Goal: Transaction & Acquisition: Purchase product/service

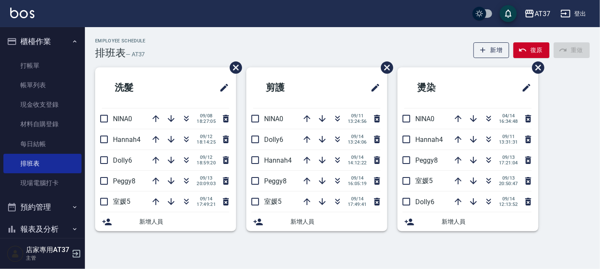
scroll to position [94, 0]
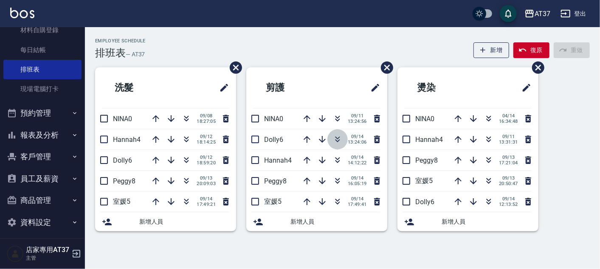
click at [339, 139] on icon "button" at bounding box center [337, 139] width 10 height 10
click at [335, 160] on icon "button" at bounding box center [337, 160] width 10 height 10
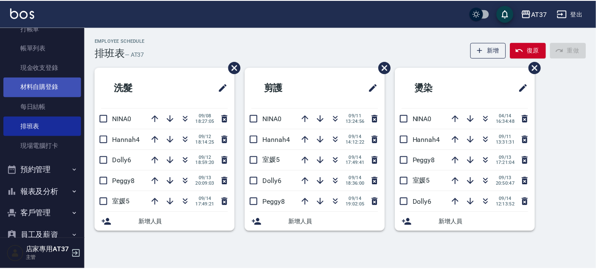
scroll to position [0, 0]
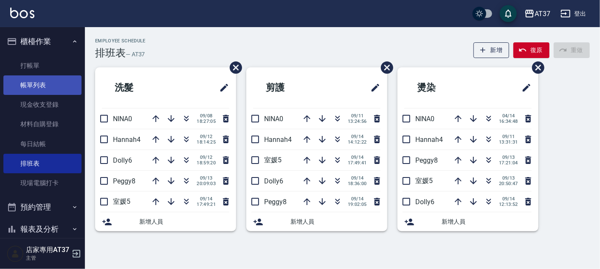
click at [44, 90] on link "帳單列表" at bounding box center [42, 86] width 78 height 20
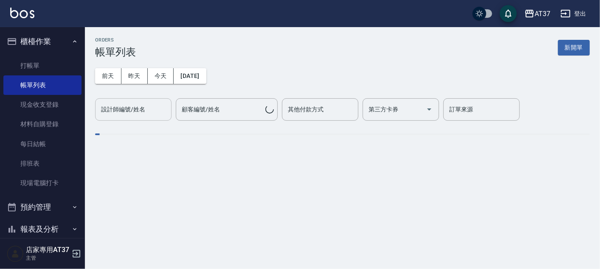
click at [148, 115] on input "設計師編號/姓名" at bounding box center [133, 109] width 69 height 15
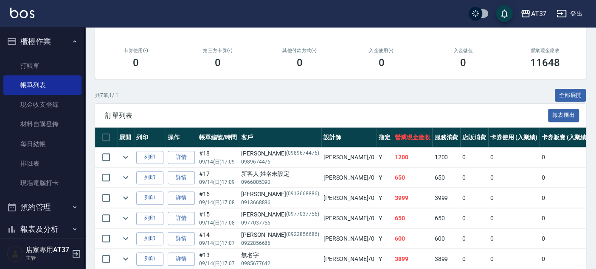
scroll to position [193, 0]
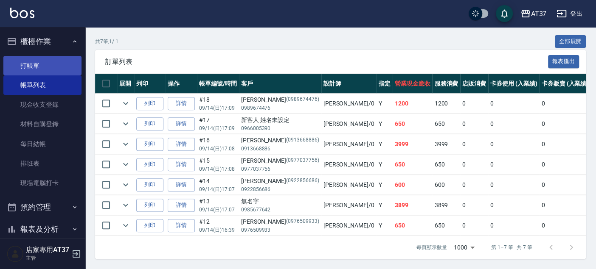
type input "NINA-0"
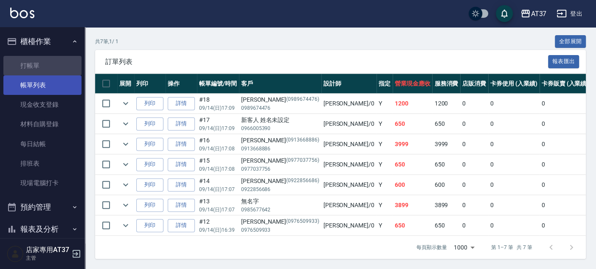
drag, startPoint x: 63, startPoint y: 63, endPoint x: 63, endPoint y: 77, distance: 14.0
click at [63, 63] on link "打帳單" at bounding box center [42, 66] width 78 height 20
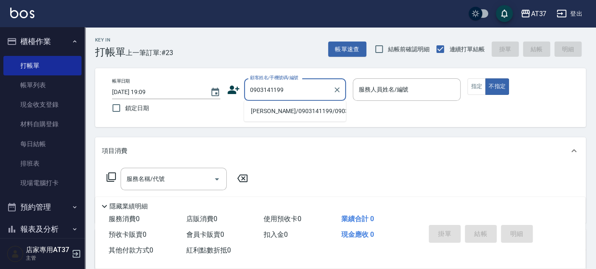
type input "陳葦諭/0903141199/0903141199"
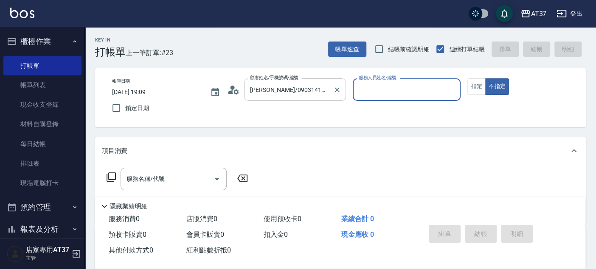
type input "NINA-0"
drag, startPoint x: 180, startPoint y: 176, endPoint x: 115, endPoint y: 174, distance: 65.4
click at [179, 177] on input "服務名稱/代號" at bounding box center [167, 179] width 86 height 15
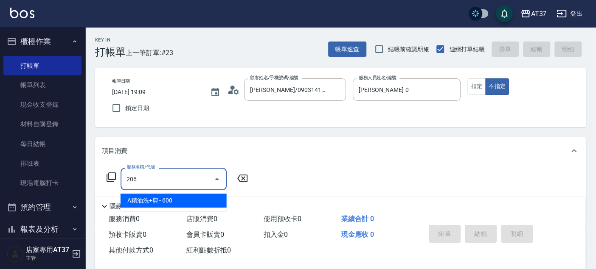
type input "A精油洗+剪(206)"
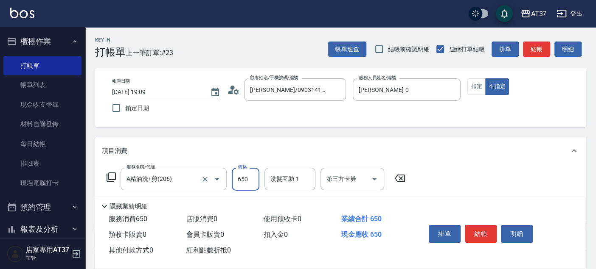
type input "650"
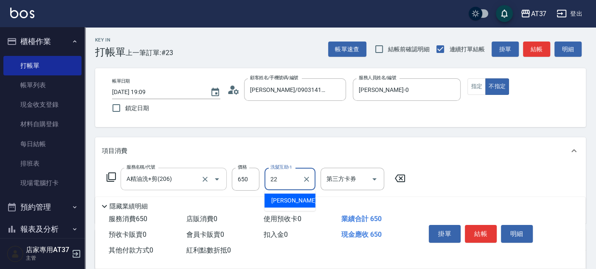
type input "威廉-22"
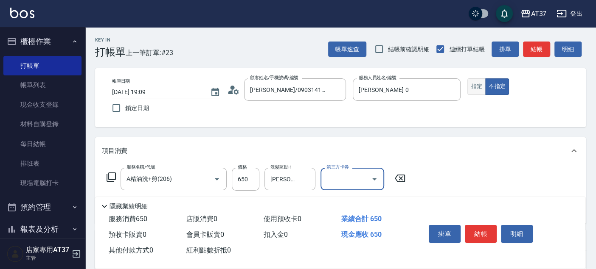
click at [471, 92] on button "指定" at bounding box center [476, 86] width 18 height 17
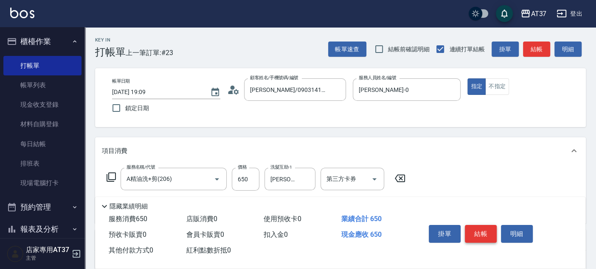
click at [477, 231] on button "結帳" at bounding box center [481, 234] width 32 height 18
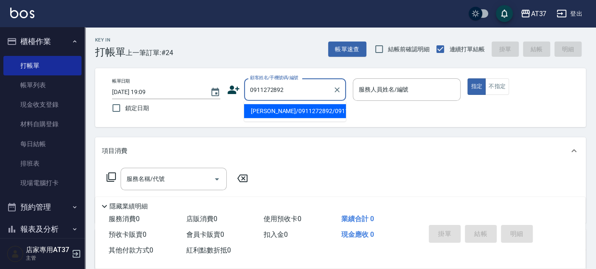
type input "羅國維/0911272892/0911272892"
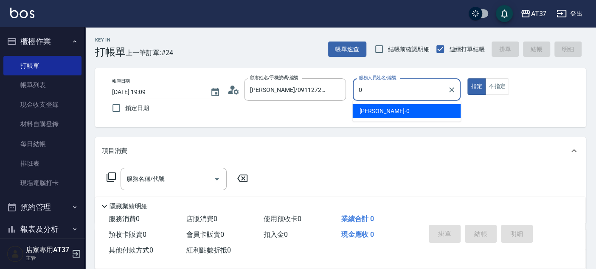
click at [380, 112] on div "NINA -0" at bounding box center [406, 111] width 108 height 14
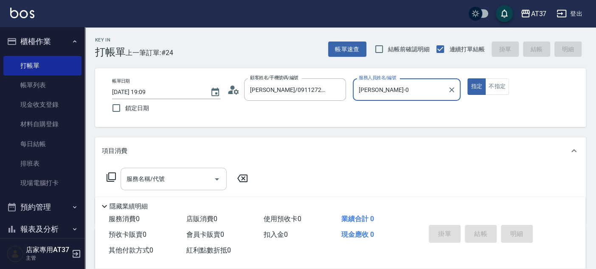
type input "NINA-0"
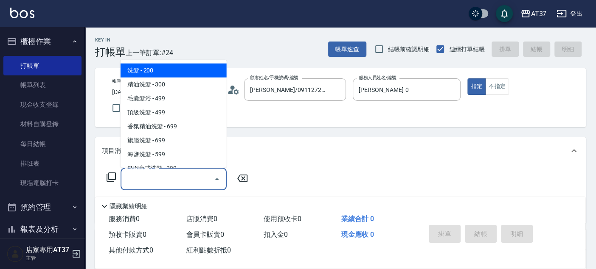
click at [165, 181] on input "服務名稱/代號" at bounding box center [167, 179] width 86 height 15
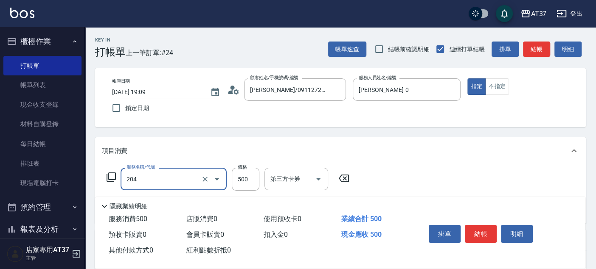
type input "A級洗+剪(204)"
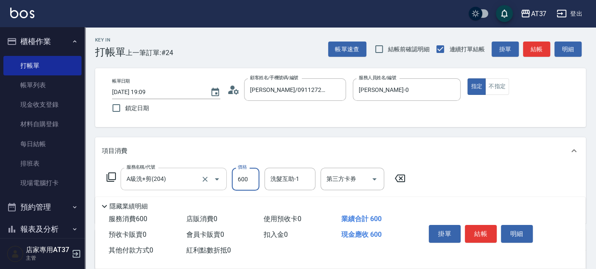
type input "600"
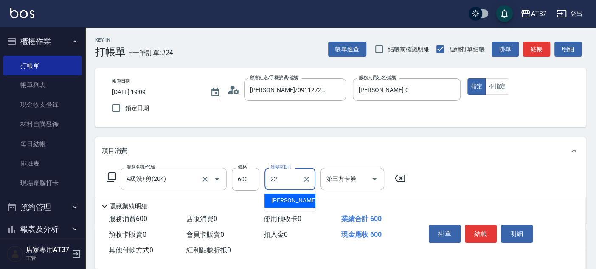
type input "威廉-22"
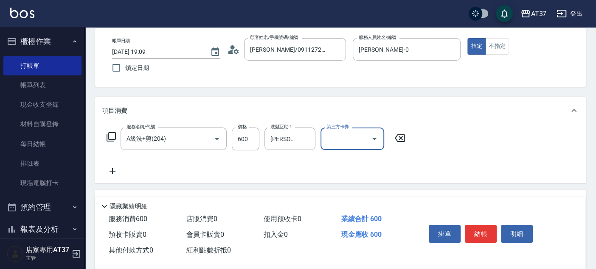
scroll to position [94, 0]
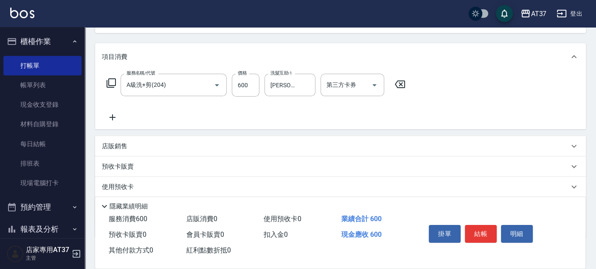
click at [112, 118] on icon at bounding box center [112, 118] width 6 height 6
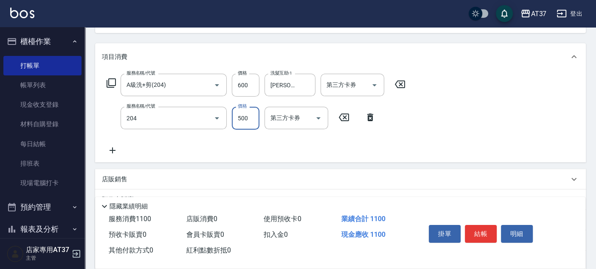
type input "A級洗+剪(204)"
type input "600"
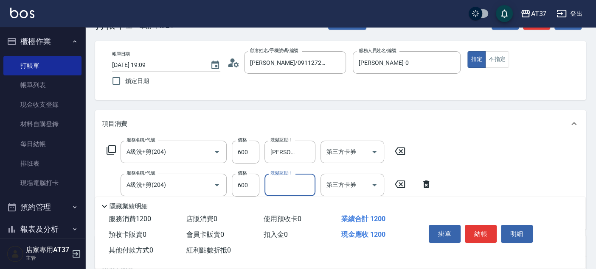
scroll to position [0, 0]
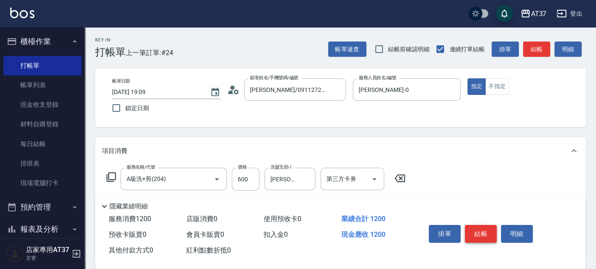
click at [468, 230] on button "結帳" at bounding box center [481, 234] width 32 height 18
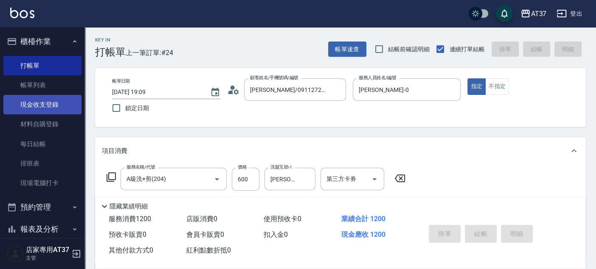
type input "2025/09/14 19:10"
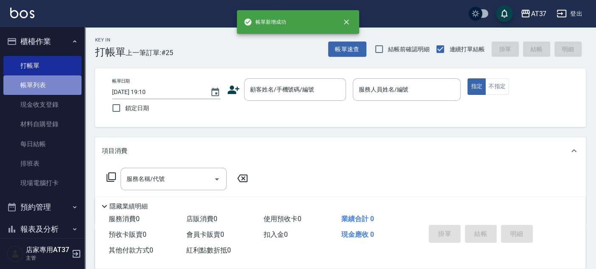
click at [47, 91] on link "帳單列表" at bounding box center [42, 86] width 78 height 20
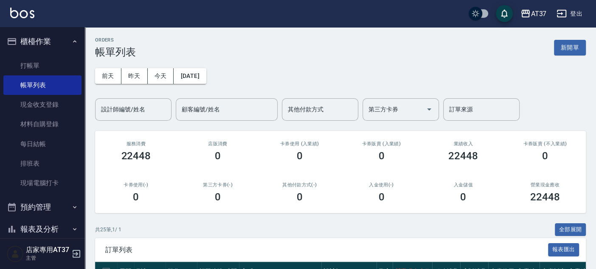
click at [117, 119] on div "設計師編號/姓名" at bounding box center [133, 109] width 76 height 22
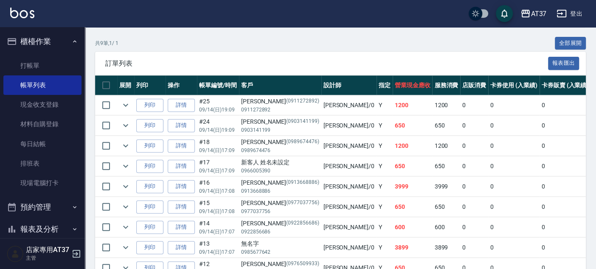
scroll to position [94, 0]
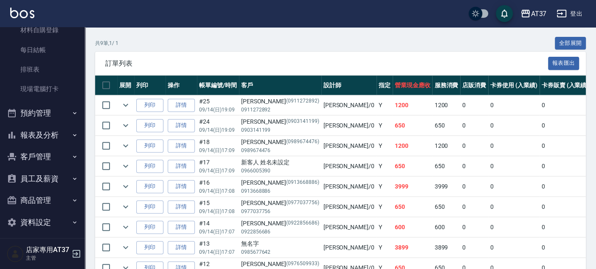
type input "NINA-0"
click at [57, 136] on button "報表及分析" at bounding box center [42, 135] width 78 height 22
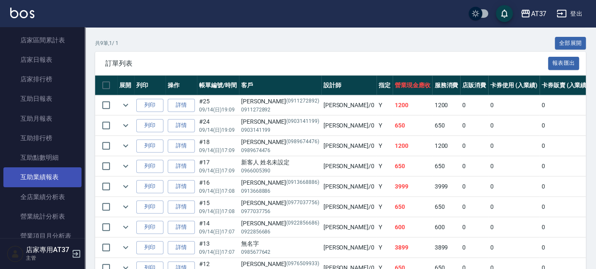
scroll to position [283, 0]
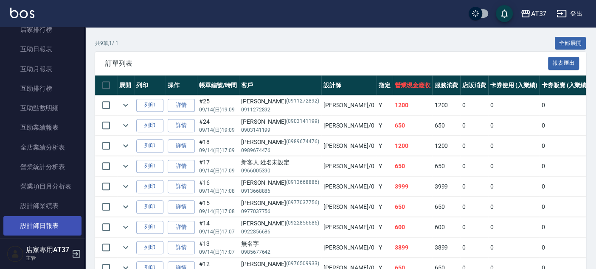
click at [56, 221] on link "設計師日報表" at bounding box center [42, 226] width 78 height 20
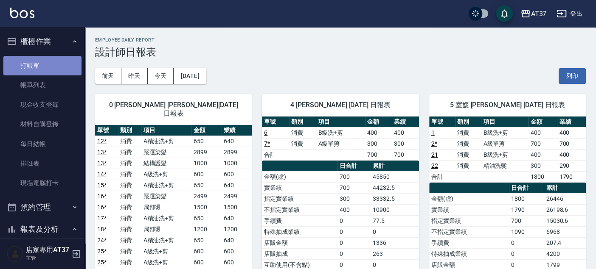
click at [51, 57] on link "打帳單" at bounding box center [42, 66] width 78 height 20
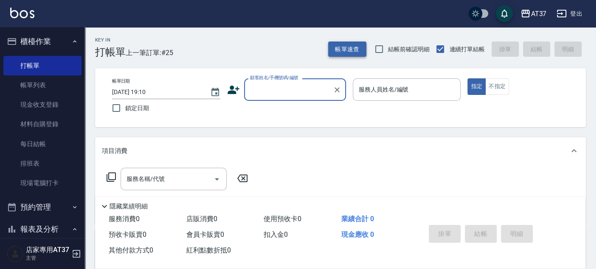
click at [347, 48] on button "帳單速查" at bounding box center [347, 50] width 38 height 16
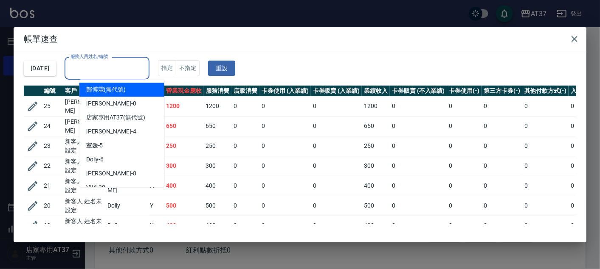
click at [106, 62] on div "服務人員姓名/編號 服務人員姓名/編號" at bounding box center [106, 68] width 85 height 22
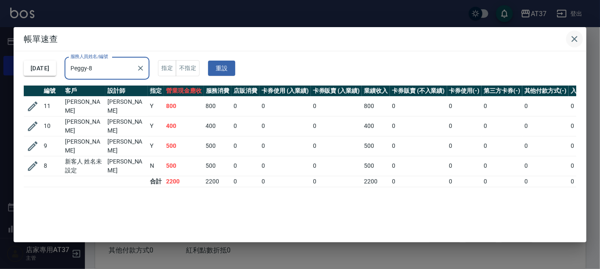
type input "Peggy-8"
click at [574, 40] on icon "button" at bounding box center [574, 39] width 10 height 10
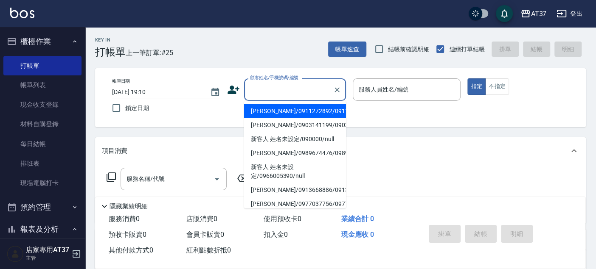
click at [314, 94] on input "顧客姓名/手機號碼/編號" at bounding box center [288, 89] width 81 height 15
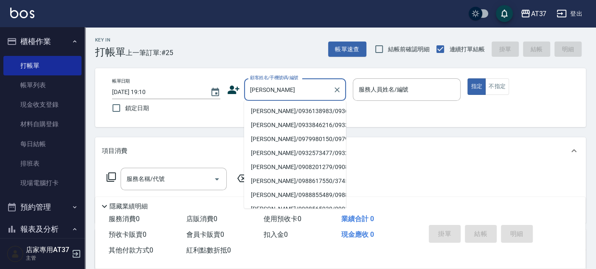
click at [305, 109] on li "李哲瑋/0936138983/0936138983" at bounding box center [295, 111] width 102 height 14
type input "李哲瑋/0936138983/0936138983"
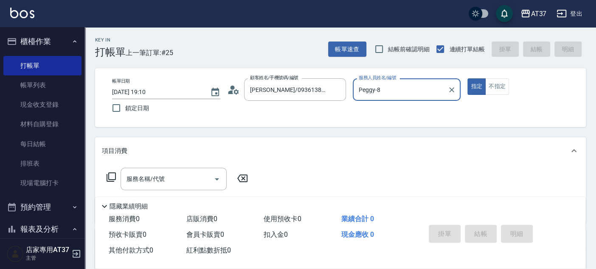
type input "Peggy-8"
click at [172, 188] on div "服務名稱/代號" at bounding box center [173, 179] width 106 height 22
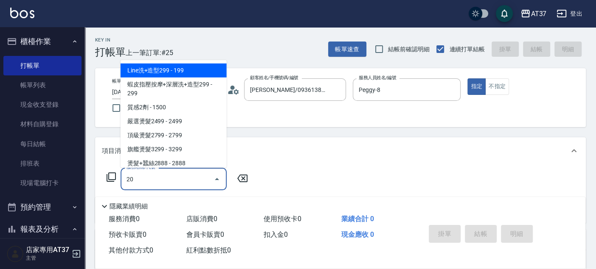
type input "203"
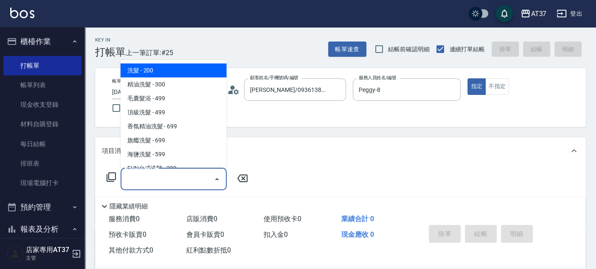
type input "4"
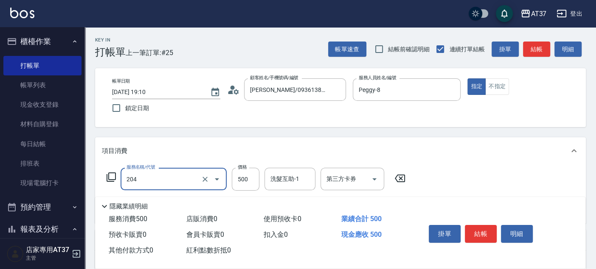
type input "A級洗+剪(204)"
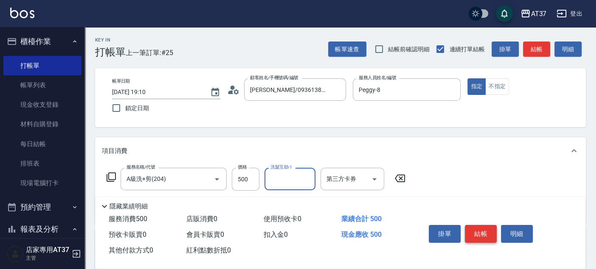
click at [489, 237] on button "結帳" at bounding box center [481, 234] width 32 height 18
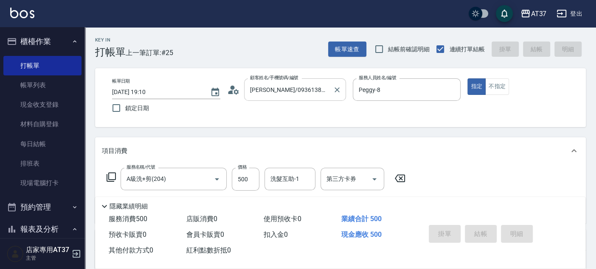
type input "2025/09/14 19:13"
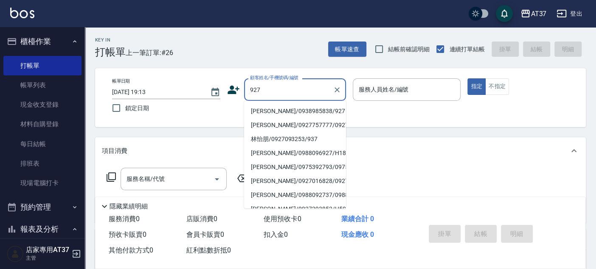
click at [277, 106] on li "朱冠霖/0938985838/927" at bounding box center [295, 111] width 102 height 14
type input "朱冠霖/0938985838/927"
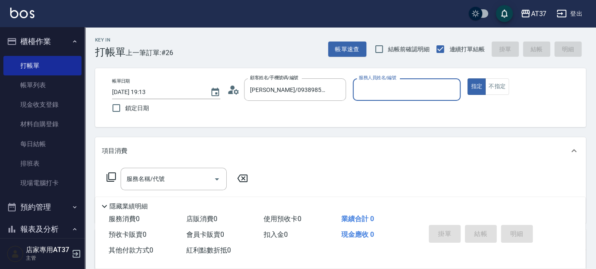
type input "Peggy-8"
click at [193, 184] on input "服務名稱/代號" at bounding box center [167, 179] width 86 height 15
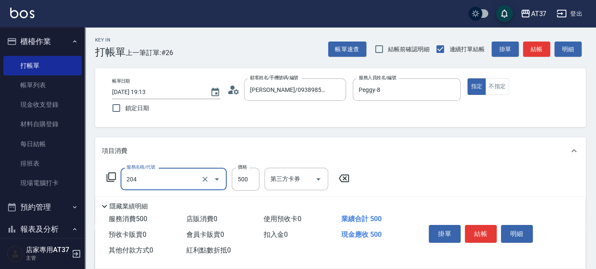
type input "A級洗+剪(204)"
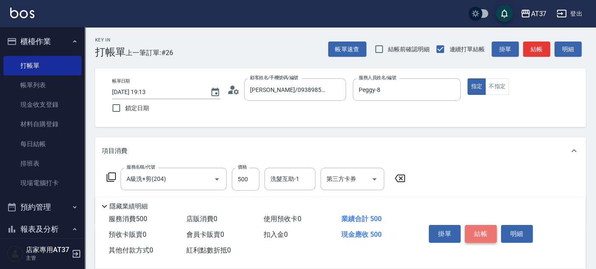
click at [485, 229] on button "結帳" at bounding box center [481, 234] width 32 height 18
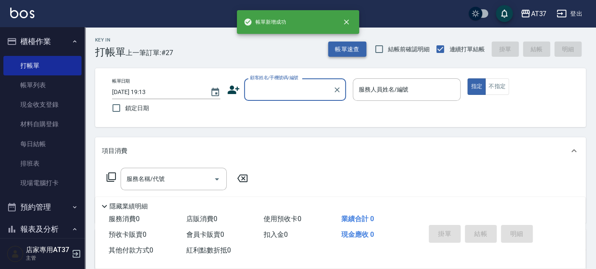
click at [338, 48] on button "帳單速查" at bounding box center [347, 50] width 38 height 16
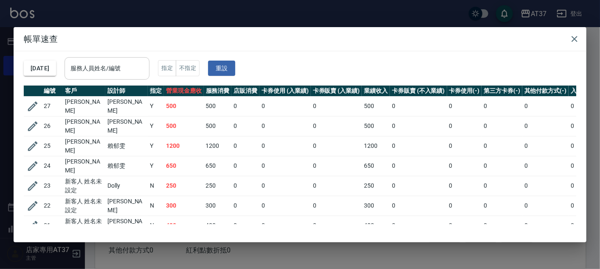
click at [126, 64] on div "服務人員姓名/編號 服務人員姓名/編號" at bounding box center [106, 68] width 85 height 22
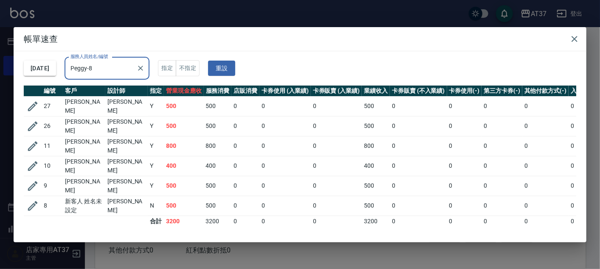
scroll to position [0, 0]
type input "Peggy-8"
click at [573, 38] on icon "button" at bounding box center [574, 39] width 6 height 6
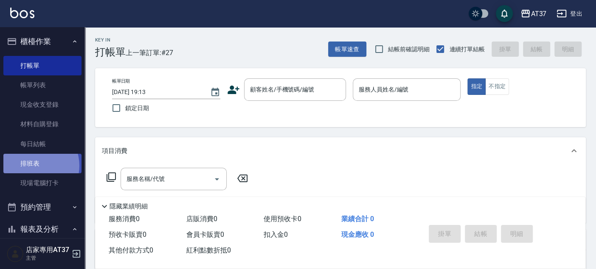
click at [34, 166] on link "排班表" at bounding box center [42, 164] width 78 height 20
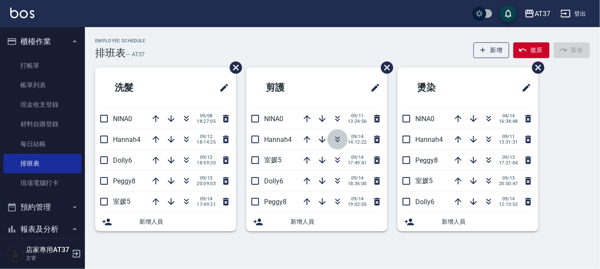
click at [338, 140] on icon "button" at bounding box center [337, 141] width 5 height 3
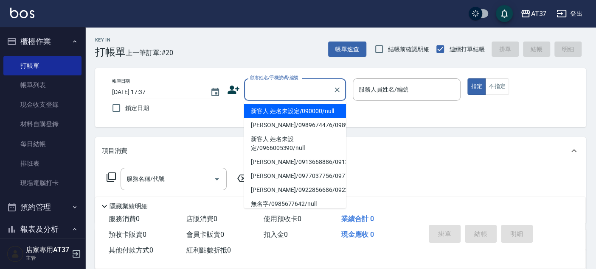
click at [278, 85] on input "顧客姓名/手機號碼/編號" at bounding box center [288, 89] width 81 height 15
click at [284, 111] on li "新客人 姓名未設定/090000/null" at bounding box center [295, 111] width 102 height 14
type input "新客人 姓名未設定/090000/null"
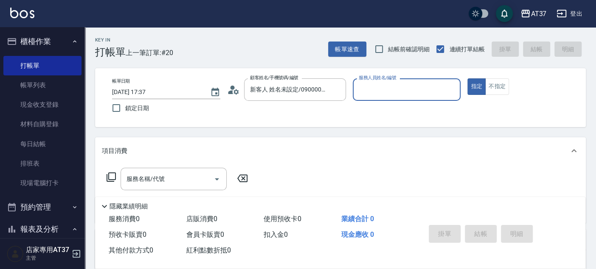
click at [387, 94] on input "服務人員姓名/編號" at bounding box center [406, 89] width 101 height 15
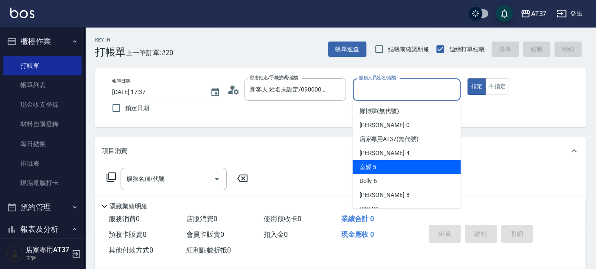
click at [397, 166] on div "室媛 -5" at bounding box center [406, 167] width 108 height 14
type input "室媛-5"
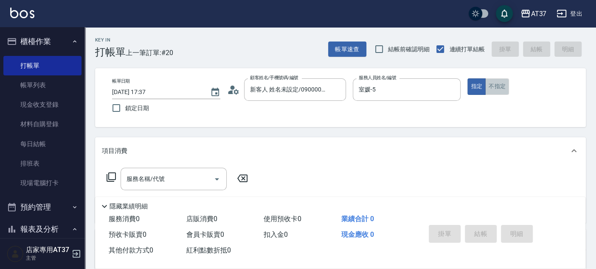
click at [496, 86] on button "不指定" at bounding box center [497, 86] width 24 height 17
click at [167, 184] on input "服務名稱/代號" at bounding box center [167, 179] width 86 height 15
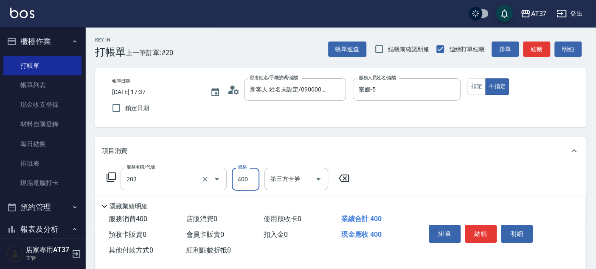
type input "B級洗+剪(203)"
click at [545, 53] on button "結帳" at bounding box center [536, 50] width 27 height 16
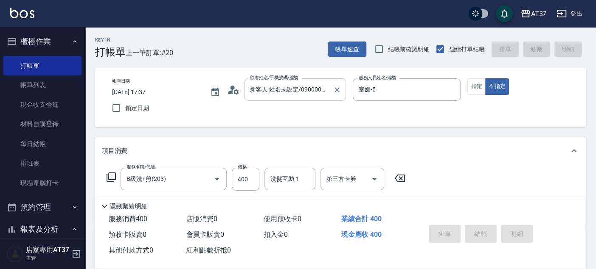
type input "2025/09/14 18:20"
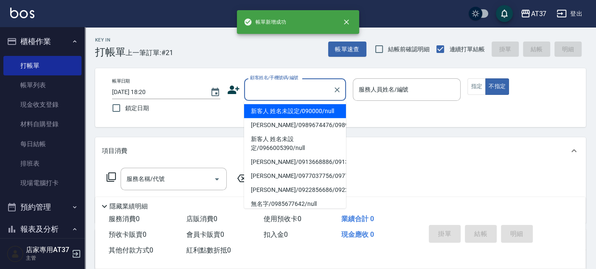
click at [325, 91] on input "顧客姓名/手機號碼/編號" at bounding box center [288, 89] width 81 height 15
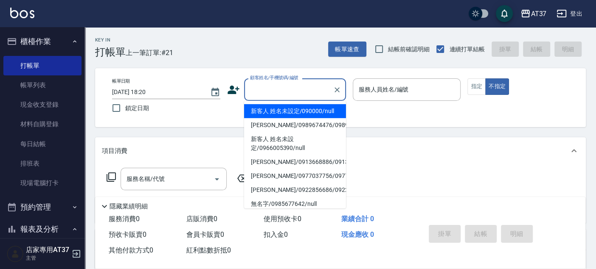
click at [323, 111] on li "新客人 姓名未設定/090000/null" at bounding box center [295, 111] width 102 height 14
type input "新客人 姓名未設定/090000/null"
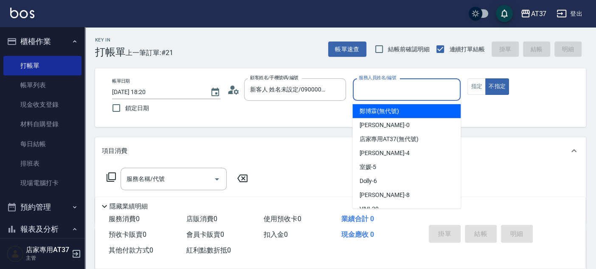
click at [407, 90] on input "服務人員姓名/編號" at bounding box center [406, 89] width 101 height 15
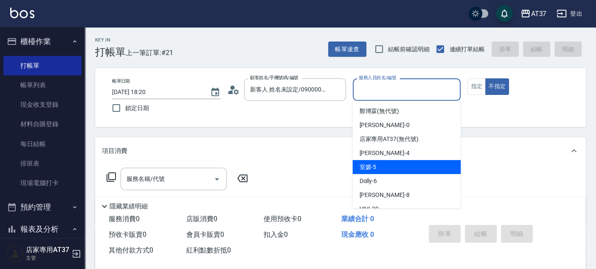
click at [410, 168] on div "室媛 -5" at bounding box center [406, 167] width 108 height 14
type input "室媛-5"
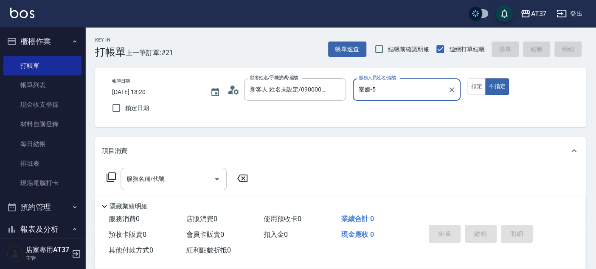
click at [149, 180] on div "服務名稱/代號 服務名稱/代號" at bounding box center [173, 179] width 106 height 22
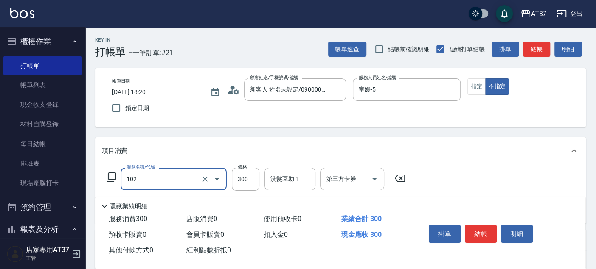
type input "精油洗髮(102)"
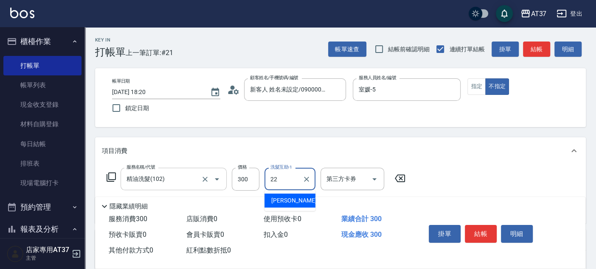
type input "威廉-22"
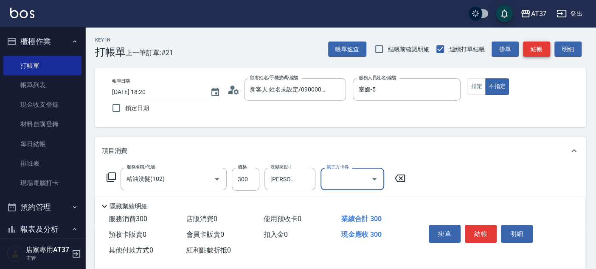
click at [531, 51] on button "結帳" at bounding box center [536, 50] width 27 height 16
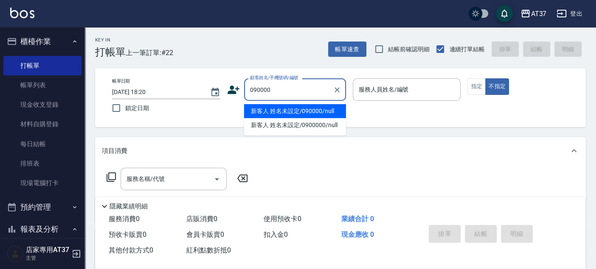
type input "新客人 姓名未設定/090000/null"
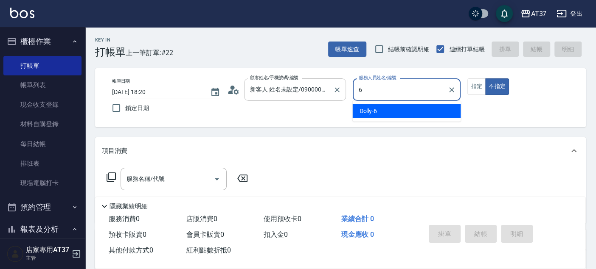
type input "6"
type button "false"
type input "Dolly-6"
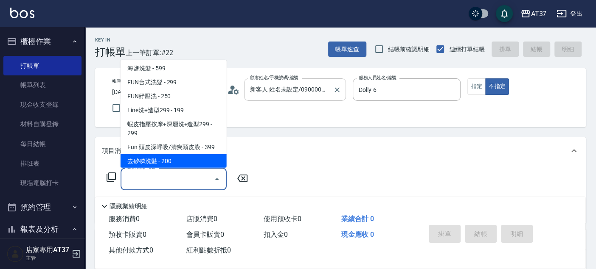
scroll to position [143, 0]
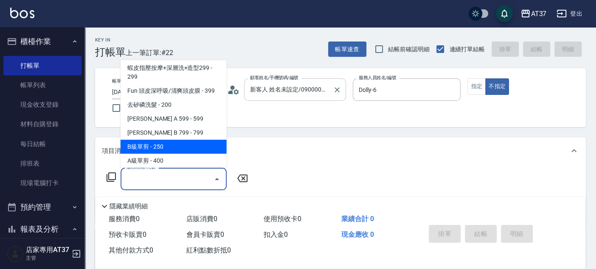
type input "B級單剪(201)"
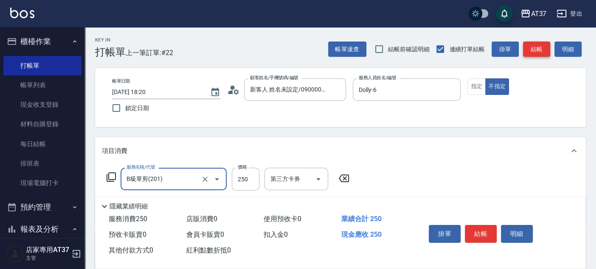
click at [543, 45] on button "結帳" at bounding box center [536, 50] width 27 height 16
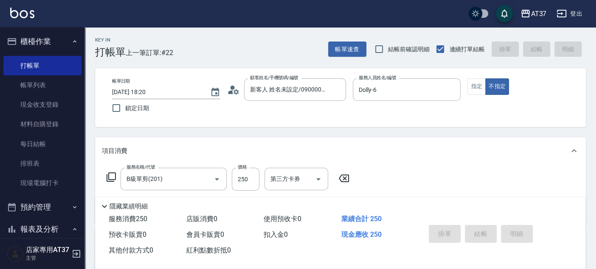
type input "2025/09/14 19:00"
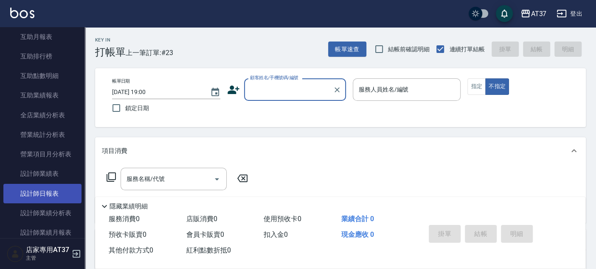
scroll to position [330, 0]
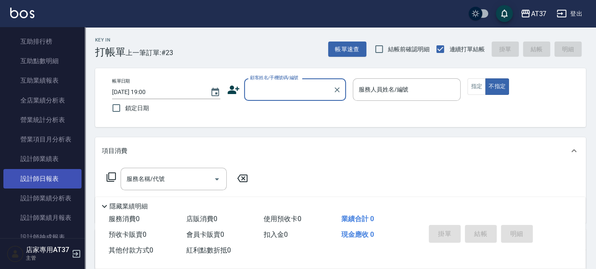
click at [64, 177] on link "設計師日報表" at bounding box center [42, 179] width 78 height 20
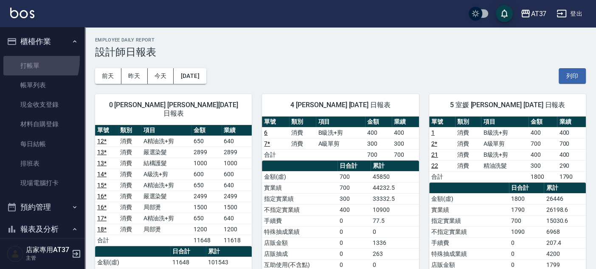
drag, startPoint x: 14, startPoint y: 59, endPoint x: 22, endPoint y: 54, distance: 9.7
click at [15, 58] on link "打帳單" at bounding box center [42, 66] width 78 height 20
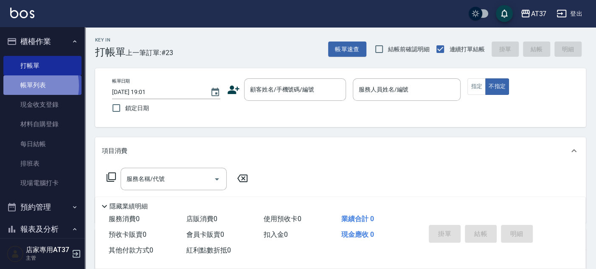
click at [22, 86] on link "帳單列表" at bounding box center [42, 86] width 78 height 20
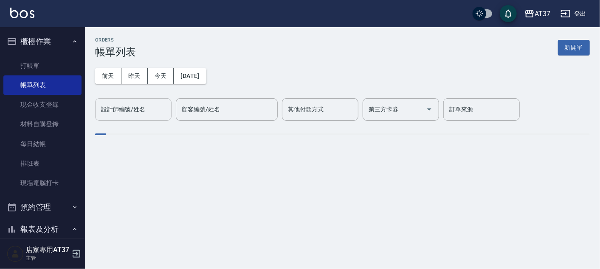
click at [147, 104] on input "設計師編號/姓名" at bounding box center [133, 109] width 69 height 15
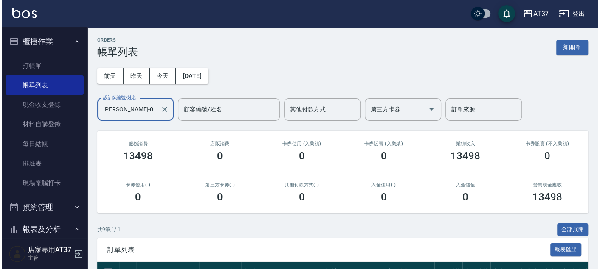
scroll to position [188, 0]
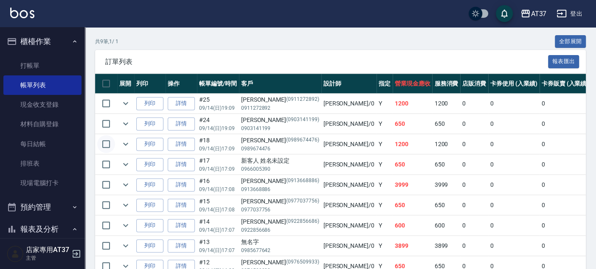
type input "NINA-0"
click at [107, 144] on input "checkbox" at bounding box center [106, 144] width 18 height 18
checkbox input "true"
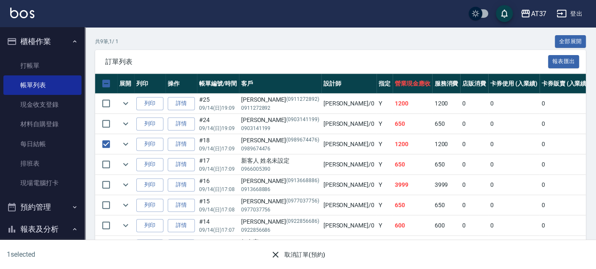
click at [311, 259] on button "取消訂單(預約)" at bounding box center [298, 255] width 62 height 16
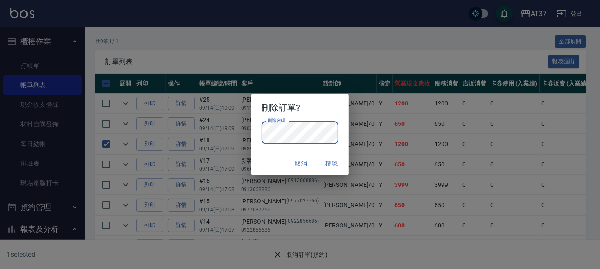
click at [326, 167] on button "確認" at bounding box center [331, 164] width 27 height 16
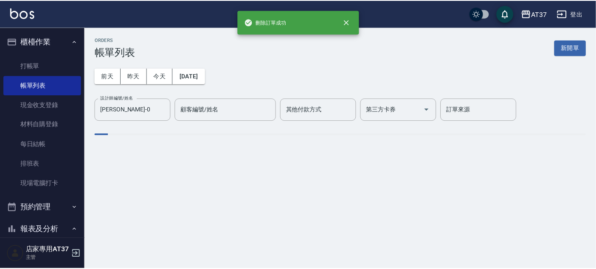
scroll to position [0, 0]
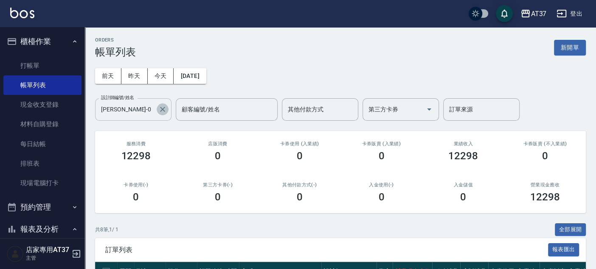
drag, startPoint x: 162, startPoint y: 111, endPoint x: 169, endPoint y: 153, distance: 42.1
click at [162, 111] on icon "Clear" at bounding box center [162, 109] width 8 height 8
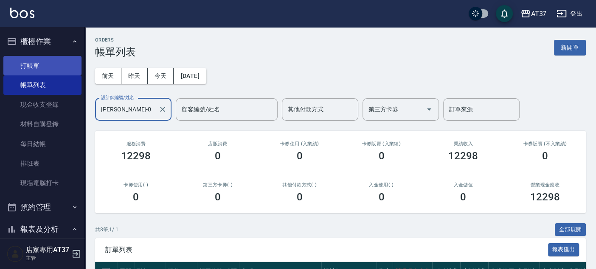
type input "NINA-0"
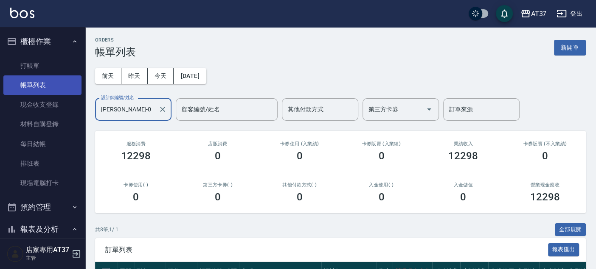
drag, startPoint x: 25, startPoint y: 68, endPoint x: 28, endPoint y: 84, distance: 16.0
click at [25, 68] on link "打帳單" at bounding box center [42, 66] width 78 height 20
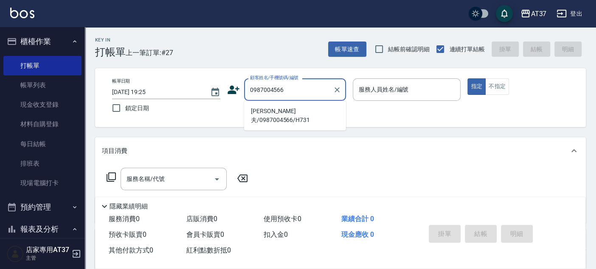
click at [276, 109] on li "克里夫/0987004566/H731" at bounding box center [295, 115] width 102 height 23
type input "克里夫/0987004566/H731"
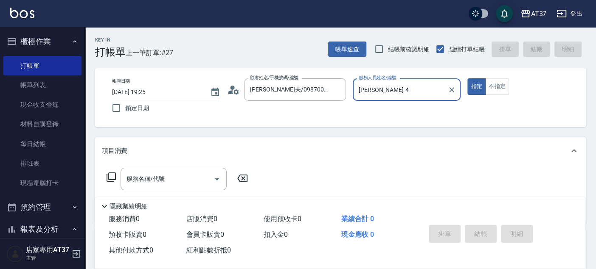
type input "Hannah-4"
click at [147, 184] on input "服務名稱/代號" at bounding box center [167, 179] width 86 height 15
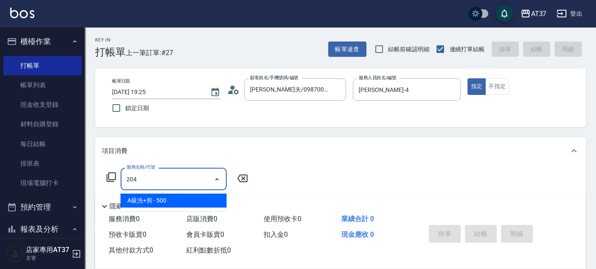
type input "A級洗+剪(204)"
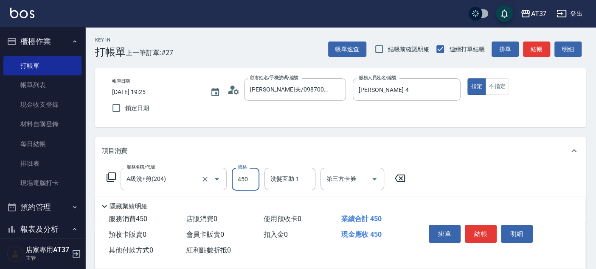
type input "450"
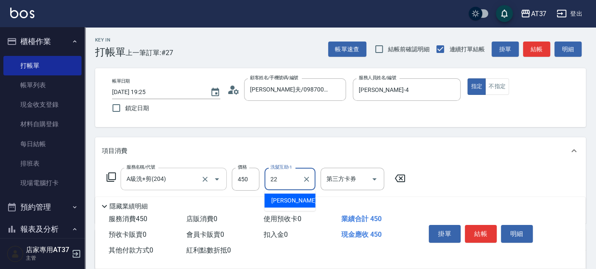
type input "威廉-22"
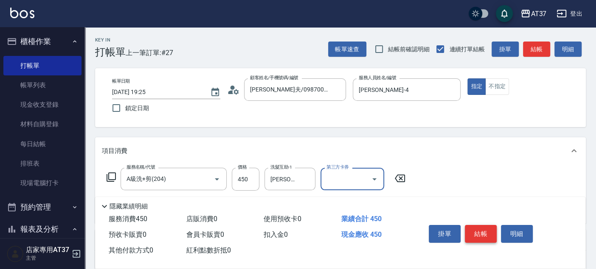
click at [485, 229] on button "結帳" at bounding box center [481, 234] width 32 height 18
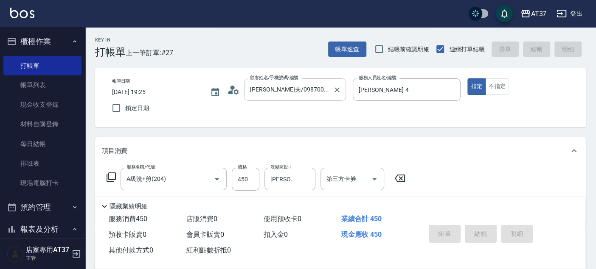
click at [285, 92] on input "克里夫/0987004566/H731" at bounding box center [288, 89] width 81 height 15
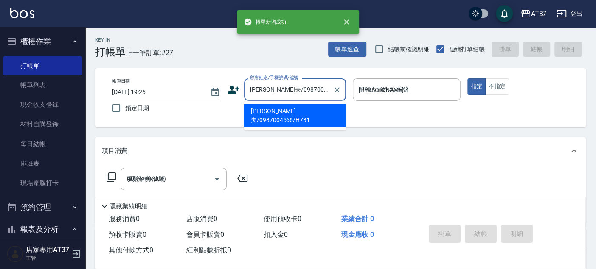
type input "2025/09/14 19:26"
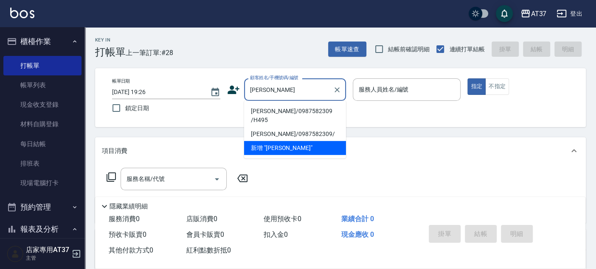
click at [288, 108] on li "董彥彬/0987582309 /H495" at bounding box center [295, 115] width 102 height 23
type input "董彥彬/0987582309 /H495"
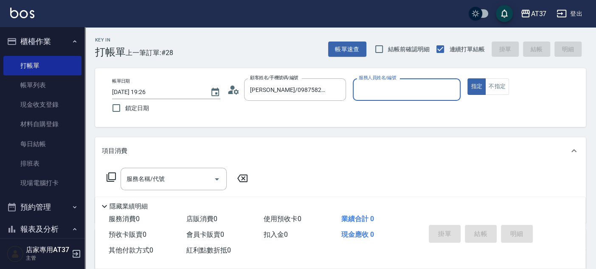
type input "Hannah-4"
click at [163, 178] on div "服務名稱/代號 服務名稱/代號" at bounding box center [173, 179] width 106 height 22
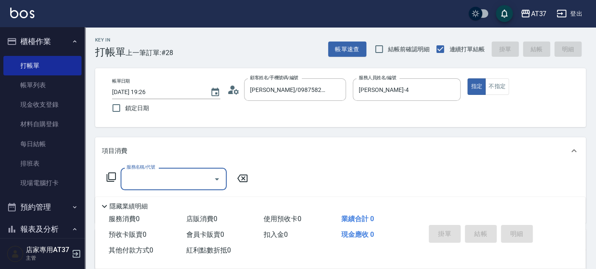
click at [128, 179] on input "服務名稱/代號" at bounding box center [167, 179] width 86 height 15
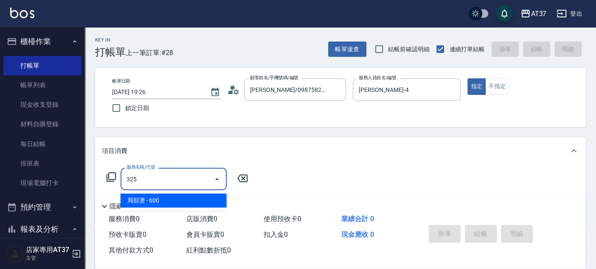
type input "局部燙(325)"
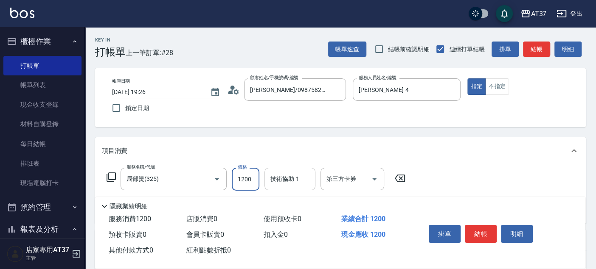
type input "1200"
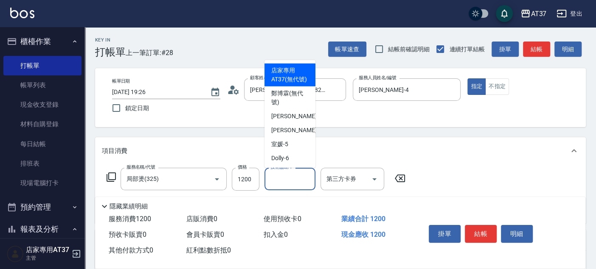
click at [287, 177] on div "技術協助-1 技術協助-1" at bounding box center [289, 179] width 51 height 22
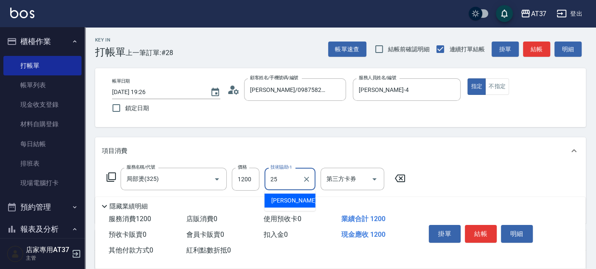
type input "子筠-25"
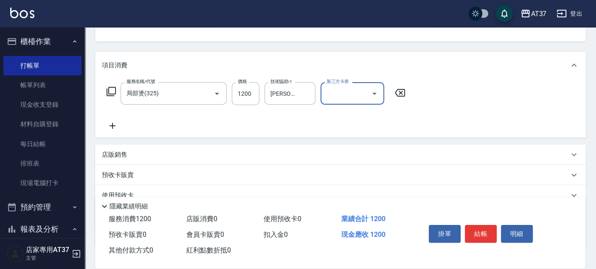
scroll to position [94, 0]
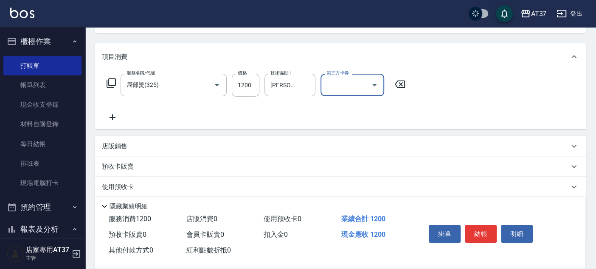
click at [114, 115] on icon at bounding box center [112, 117] width 21 height 10
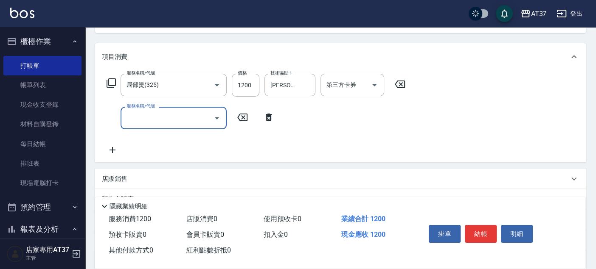
click at [138, 113] on input "服務名稱/代號" at bounding box center [167, 118] width 86 height 15
type input "A級洗+剪(204)"
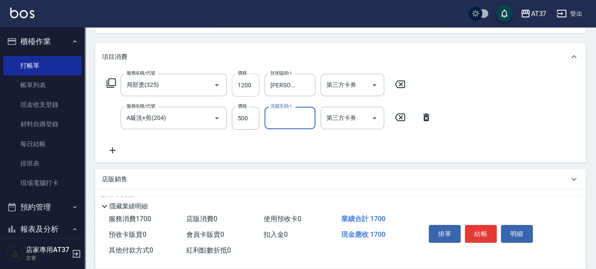
click at [241, 85] on input "1200" at bounding box center [246, 85] width 28 height 23
type input "1500"
click at [238, 124] on input "500" at bounding box center [246, 118] width 28 height 23
type input "450"
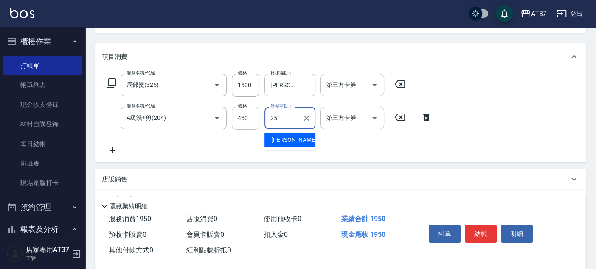
type input "子筠-25"
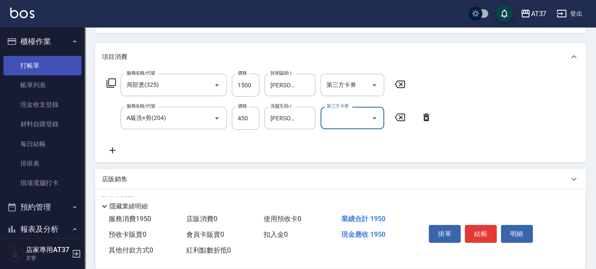
scroll to position [141, 0]
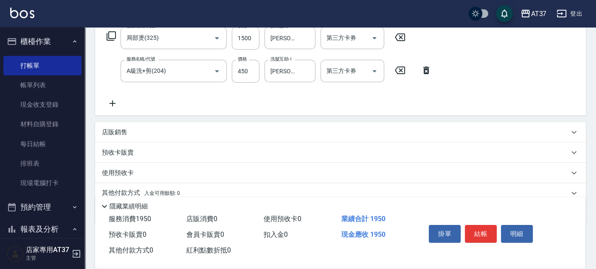
click at [126, 139] on div "店販銷售" at bounding box center [340, 132] width 490 height 20
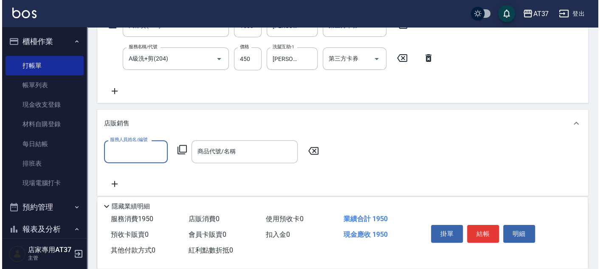
scroll to position [188, 0]
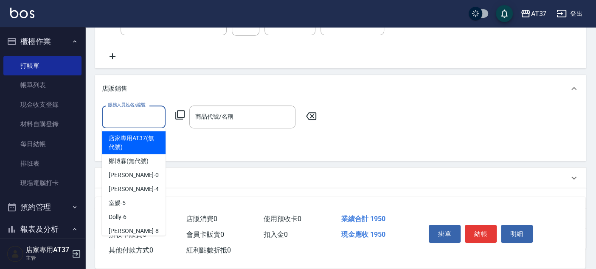
drag, startPoint x: 123, startPoint y: 112, endPoint x: 131, endPoint y: 150, distance: 38.2
click at [122, 112] on input "服務人員姓名/編號" at bounding box center [134, 116] width 56 height 15
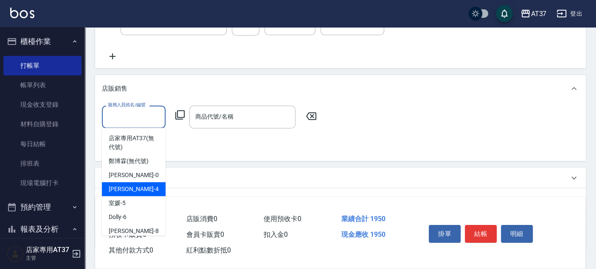
click at [137, 185] on div "Hannah -4" at bounding box center [134, 189] width 64 height 14
type input "Hannah-4"
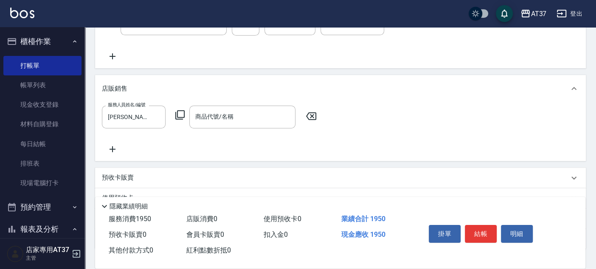
click at [188, 112] on div "服務人員姓名/編號 Hannah-4 服務人員姓名/編號 商品代號/名稱 商品代號/名稱" at bounding box center [212, 117] width 220 height 22
click at [183, 113] on icon at bounding box center [180, 115] width 10 height 10
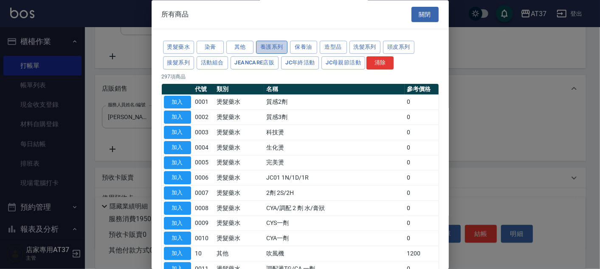
click at [263, 46] on button "養護系列" at bounding box center [271, 47] width 31 height 13
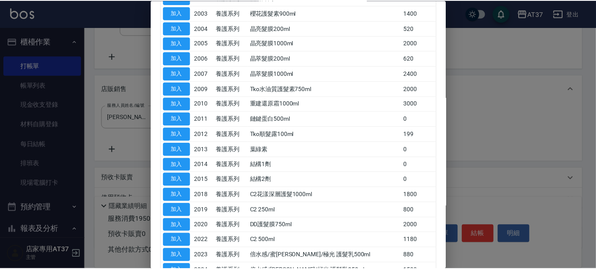
scroll to position [141, 0]
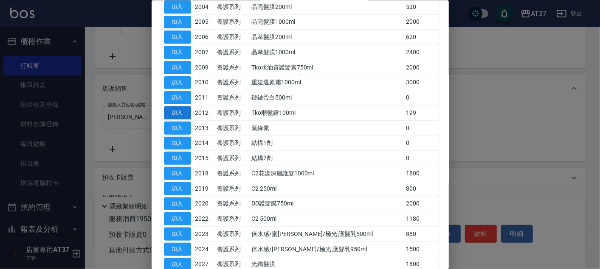
click at [168, 112] on button "加入" at bounding box center [177, 112] width 27 height 13
type input "Tko順髮露100ml"
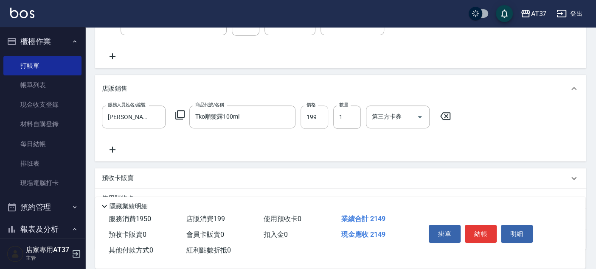
click at [315, 111] on input "199" at bounding box center [314, 117] width 28 height 23
type input "180"
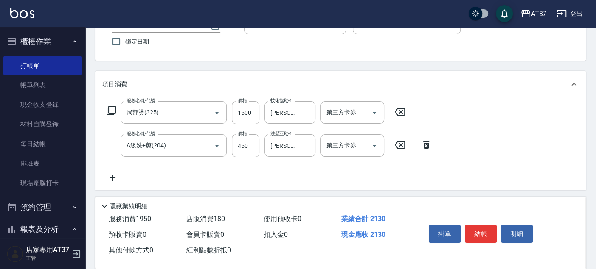
scroll to position [0, 0]
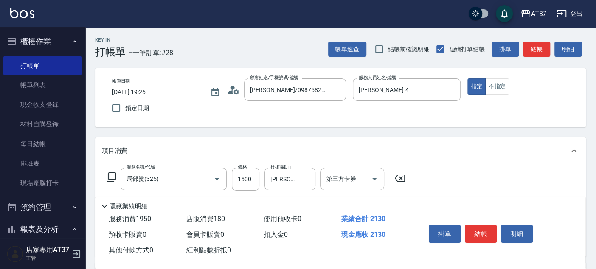
click at [490, 230] on button "結帳" at bounding box center [481, 234] width 32 height 18
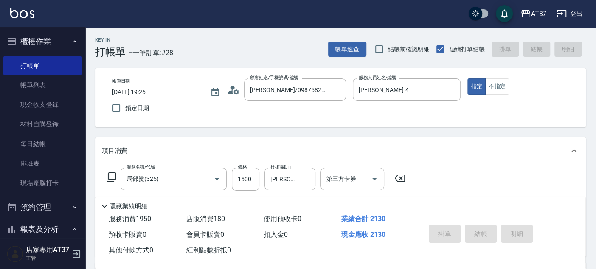
type input "2025/09/14 19:27"
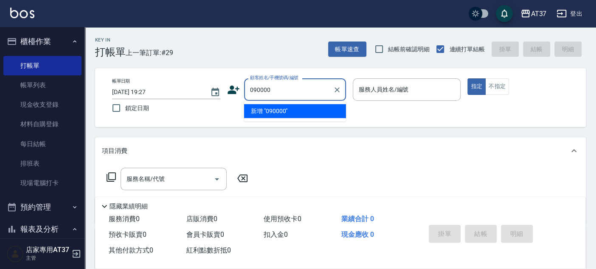
type input "090000"
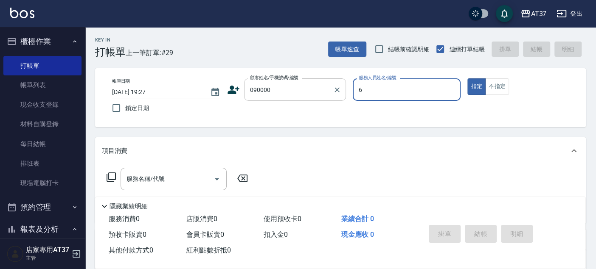
type input "6"
type button "true"
type input "Dolly-6"
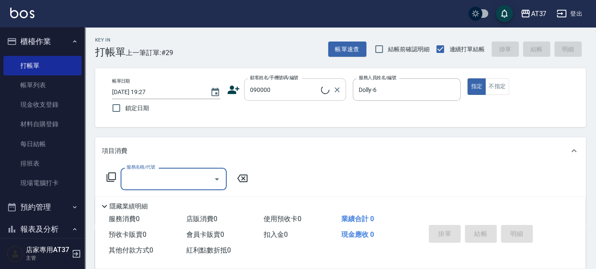
type input "新客人 姓名未設定/090000/null"
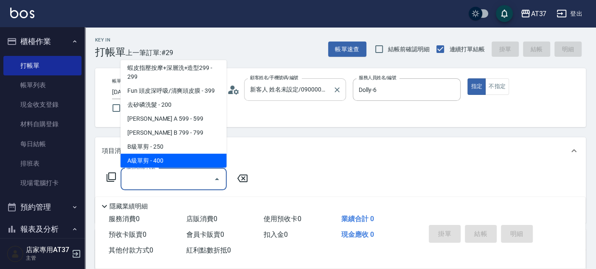
scroll to position [156, 0]
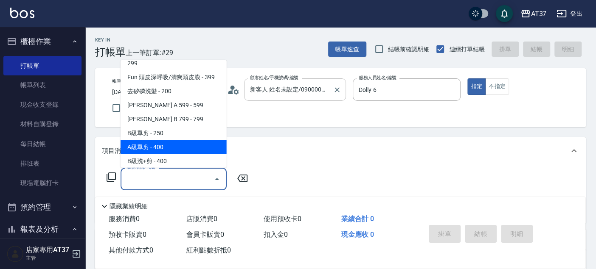
type input "A級單剪(202)"
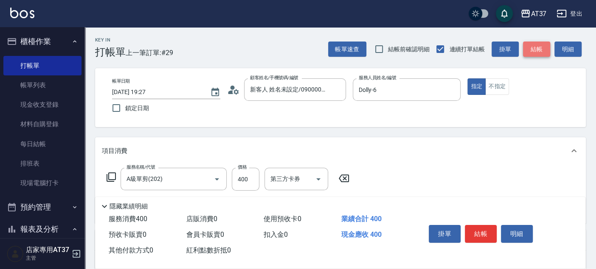
click at [535, 46] on button "結帳" at bounding box center [536, 50] width 27 height 16
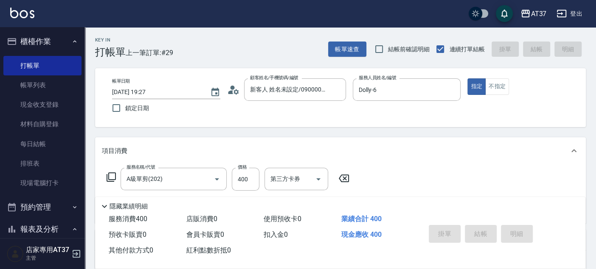
type input "2025/09/14 19:28"
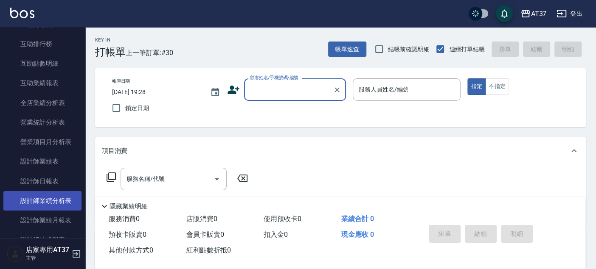
scroll to position [330, 0]
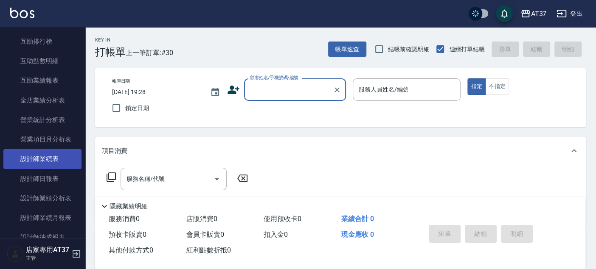
drag, startPoint x: 61, startPoint y: 177, endPoint x: 69, endPoint y: 160, distance: 17.8
click at [62, 176] on link "設計師日報表" at bounding box center [42, 179] width 78 height 20
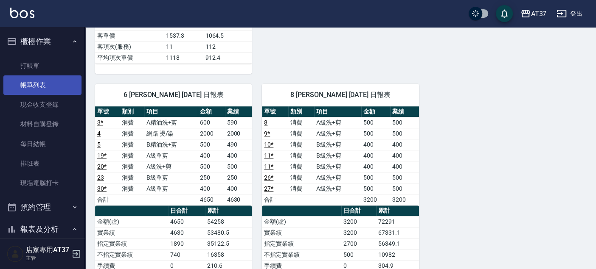
scroll to position [330, 0]
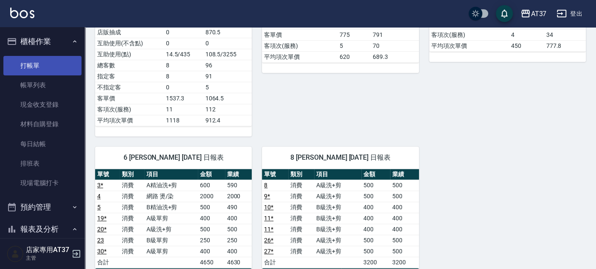
click at [53, 69] on link "打帳單" at bounding box center [42, 66] width 78 height 20
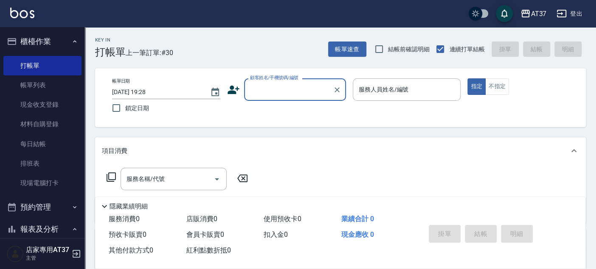
click at [286, 86] on input "顧客姓名/手機號碼/編號" at bounding box center [288, 89] width 81 height 15
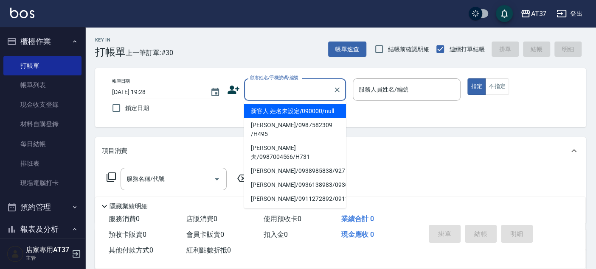
click at [297, 107] on li "新客人 姓名未設定/090000/null" at bounding box center [295, 111] width 102 height 14
type input "新客人 姓名未設定/090000/null"
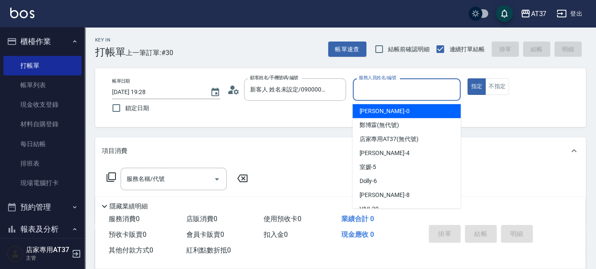
click at [370, 93] on input "服務人員姓名/編號" at bounding box center [406, 89] width 101 height 15
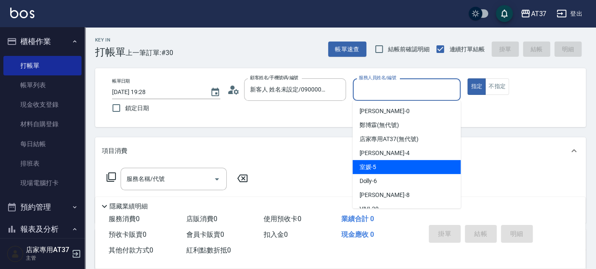
drag, startPoint x: 385, startPoint y: 173, endPoint x: 523, endPoint y: 93, distance: 158.9
click at [386, 174] on div "室媛 -5" at bounding box center [406, 167] width 108 height 14
type input "室媛-5"
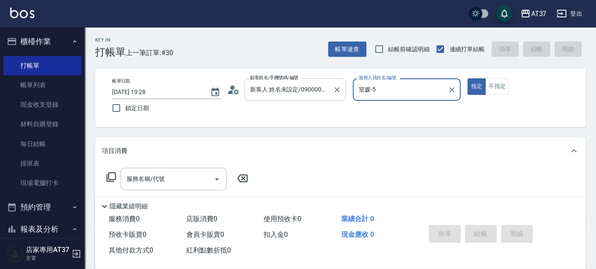
drag, startPoint x: 500, startPoint y: 82, endPoint x: 327, endPoint y: 86, distance: 173.2
click at [499, 82] on button "不指定" at bounding box center [497, 86] width 24 height 17
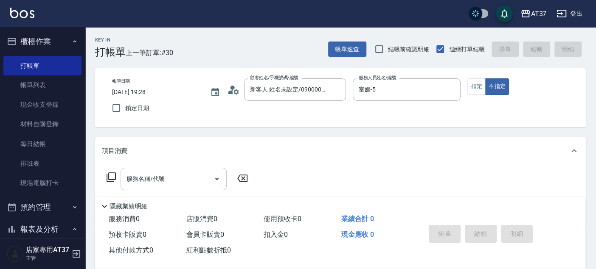
click at [149, 180] on input "服務名稱/代號" at bounding box center [167, 179] width 86 height 15
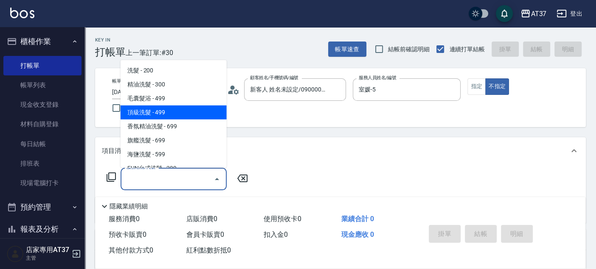
click at [213, 119] on span "頂級洗髮 - 499" at bounding box center [173, 113] width 106 height 14
type input "頂級洗髮(104)"
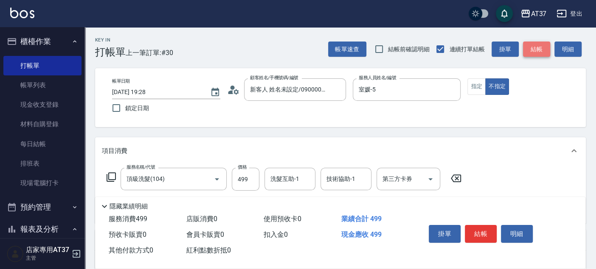
click at [530, 48] on button "結帳" at bounding box center [536, 50] width 27 height 16
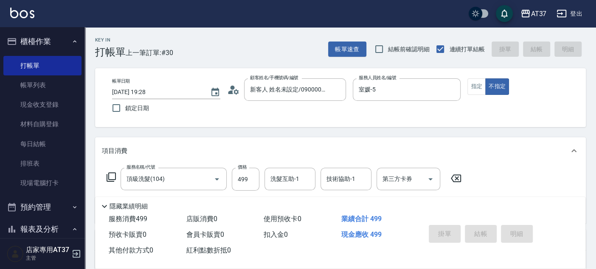
type input "2025/09/14 19:31"
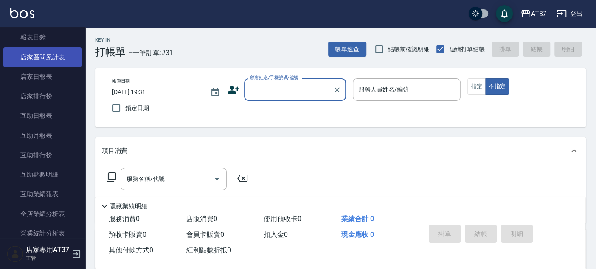
scroll to position [235, 0]
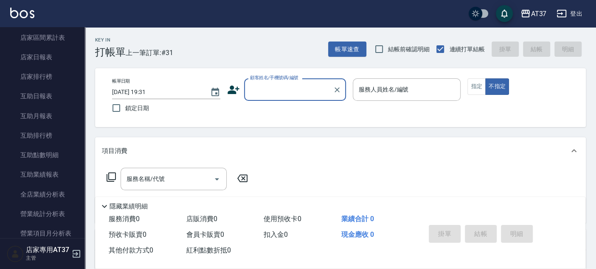
drag, startPoint x: 60, startPoint y: 50, endPoint x: 135, endPoint y: 72, distance: 77.9
click at [60, 50] on link "店家日報表" at bounding box center [42, 58] width 78 height 20
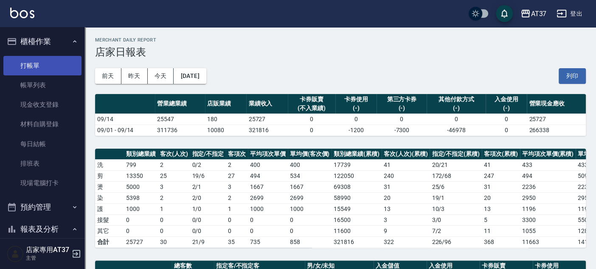
click at [39, 69] on link "打帳單" at bounding box center [42, 66] width 78 height 20
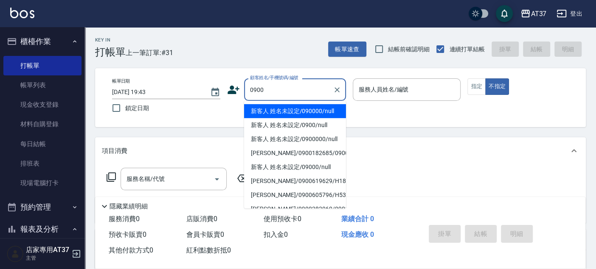
click at [323, 107] on li "新客人 姓名未設定/090000/null" at bounding box center [295, 111] width 102 height 14
type input "新客人 姓名未設定/090000/null"
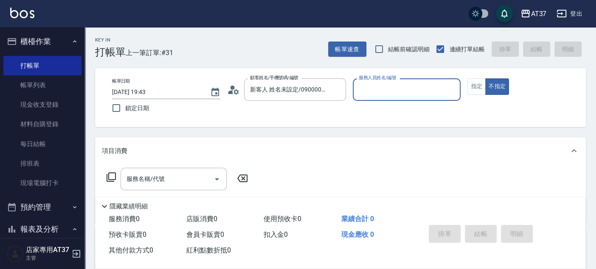
click at [364, 89] on input "服務人員姓名/編號" at bounding box center [406, 89] width 101 height 15
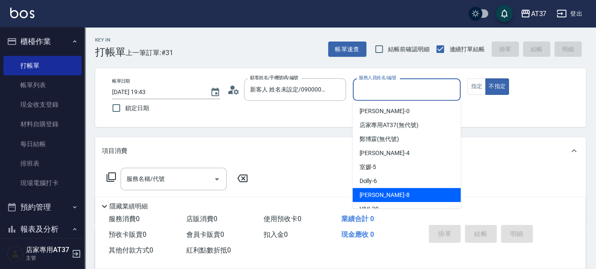
click at [403, 189] on div "Peggy -8" at bounding box center [406, 195] width 108 height 14
type input "Peggy-8"
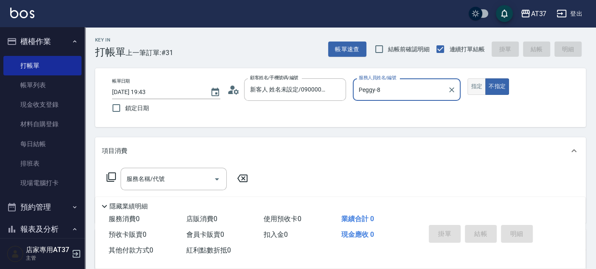
click at [482, 89] on button "指定" at bounding box center [476, 86] width 18 height 17
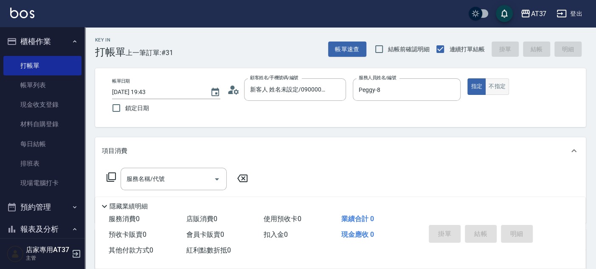
click at [502, 90] on button "不指定" at bounding box center [497, 86] width 24 height 17
click at [165, 182] on input "服務名稱/代號" at bounding box center [167, 179] width 86 height 15
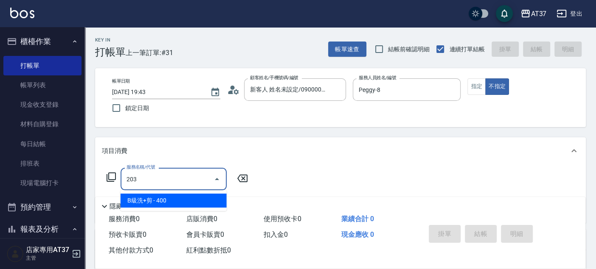
type input "B級洗+剪(203)"
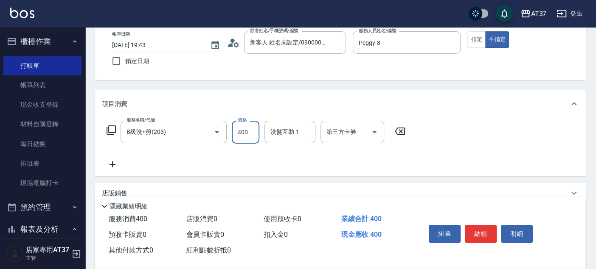
scroll to position [94, 0]
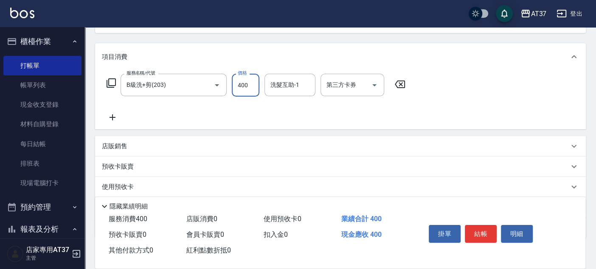
click at [109, 115] on icon at bounding box center [112, 117] width 21 height 10
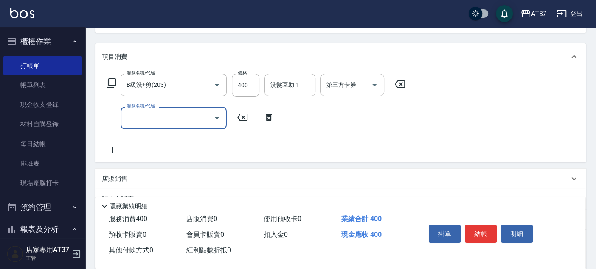
click at [267, 121] on icon at bounding box center [269, 118] width 6 height 8
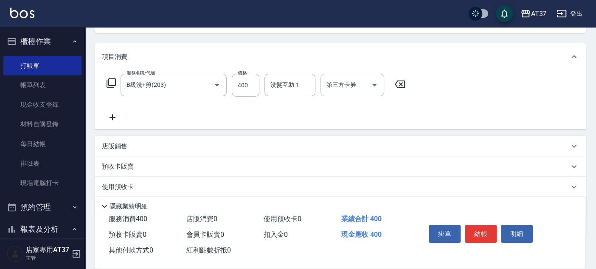
scroll to position [141, 0]
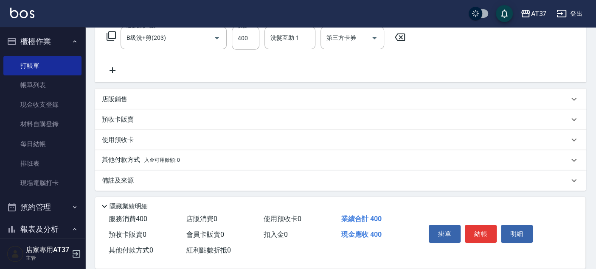
click at [140, 99] on div "店販銷售" at bounding box center [335, 99] width 467 height 9
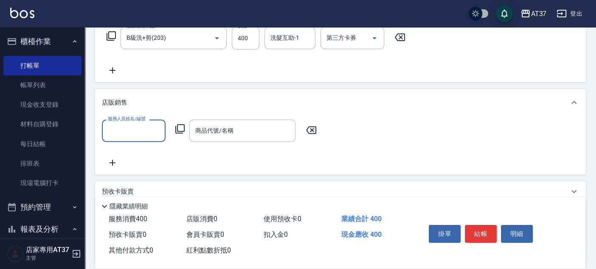
scroll to position [0, 0]
click at [138, 129] on input "服務人員姓名/編號" at bounding box center [134, 130] width 56 height 15
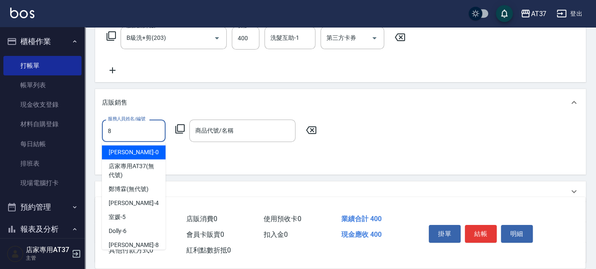
type input "Peggy-8"
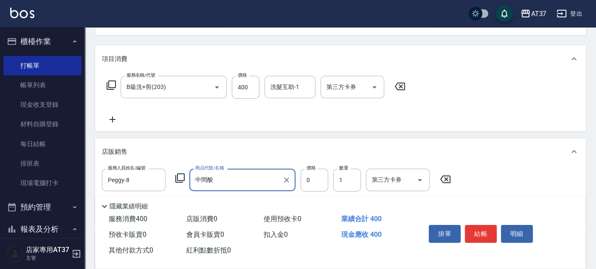
scroll to position [47, 0]
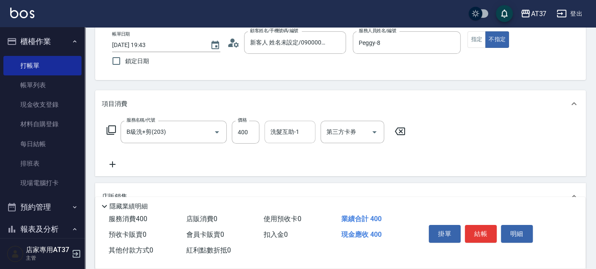
type input "中間酸"
click at [285, 136] on input "洗髮互助-1" at bounding box center [289, 132] width 43 height 15
type input "威廉-22"
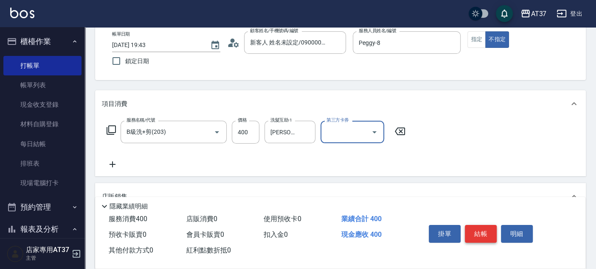
click at [480, 229] on button "結帳" at bounding box center [481, 234] width 32 height 18
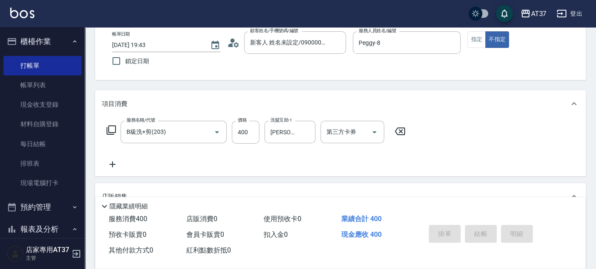
type input "2025/09/14 19:45"
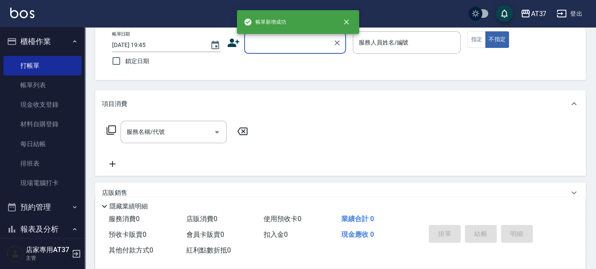
scroll to position [0, 0]
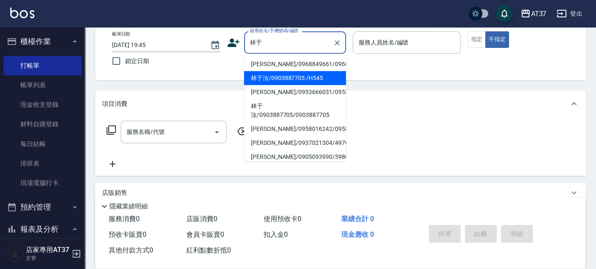
drag, startPoint x: 315, startPoint y: 86, endPoint x: 321, endPoint y: 101, distance: 16.5
click at [314, 85] on li "林于汝/0903887705 /H545" at bounding box center [295, 78] width 102 height 14
type input "林于汝/0903887705 /H545"
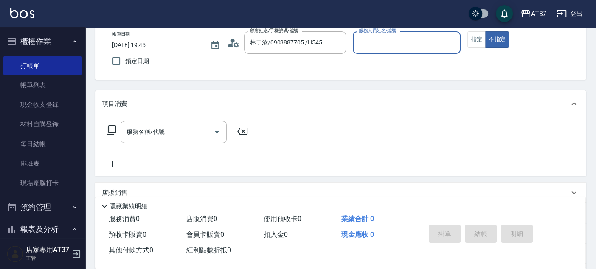
type input "Hannah-4"
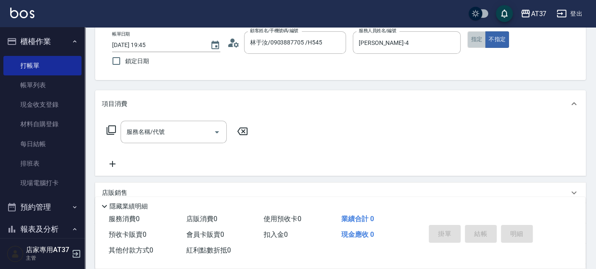
click at [472, 41] on button "指定" at bounding box center [476, 39] width 18 height 17
click at [148, 127] on div "服務名稱/代號 服務名稱/代號" at bounding box center [173, 132] width 106 height 22
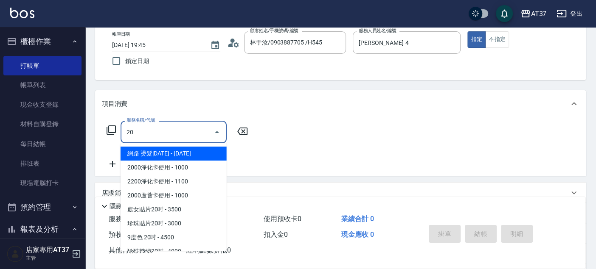
type input "204"
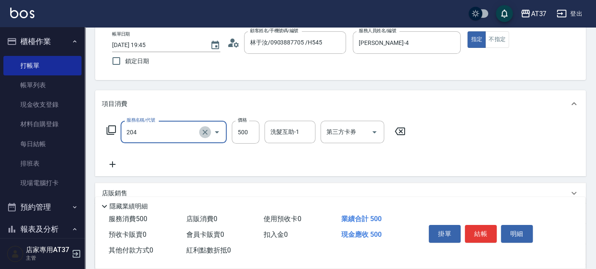
click at [207, 131] on icon "Clear" at bounding box center [205, 132] width 8 height 8
type input "A級洗+剪(204)"
click at [111, 132] on icon at bounding box center [110, 130] width 9 height 9
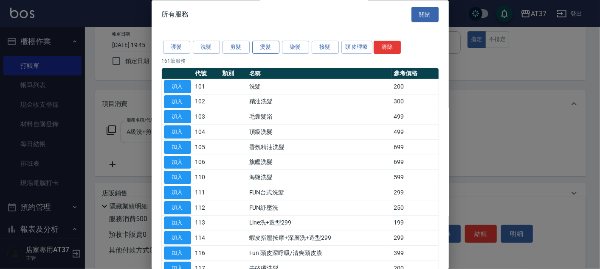
click at [268, 45] on button "燙髮" at bounding box center [265, 47] width 27 height 13
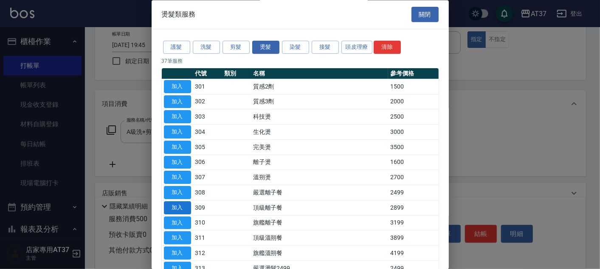
click at [177, 206] on button "加入" at bounding box center [177, 208] width 27 height 13
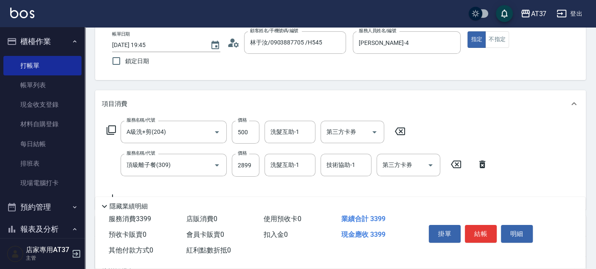
drag, startPoint x: 482, startPoint y: 162, endPoint x: 259, endPoint y: 154, distance: 223.3
click at [482, 162] on icon at bounding box center [481, 165] width 21 height 10
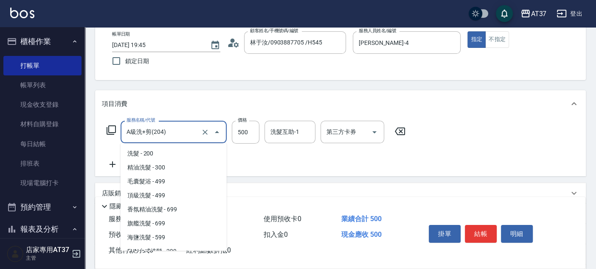
click at [186, 136] on input "A級洗+剪(204)" at bounding box center [161, 132] width 75 height 15
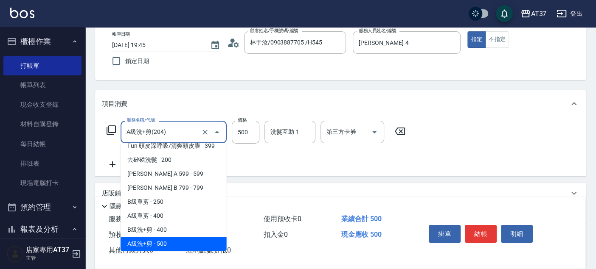
click at [186, 136] on input "A級洗+剪(204)" at bounding box center [161, 132] width 75 height 15
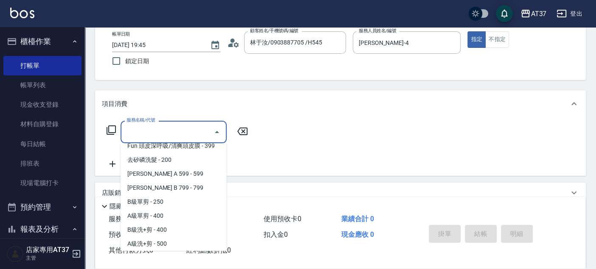
scroll to position [0, 0]
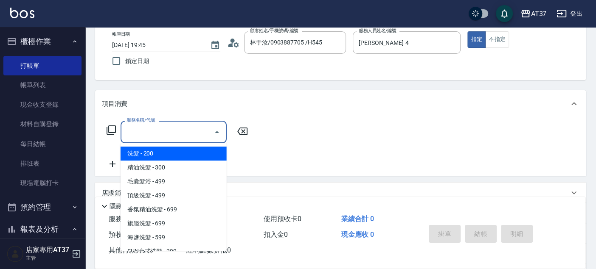
type input "0"
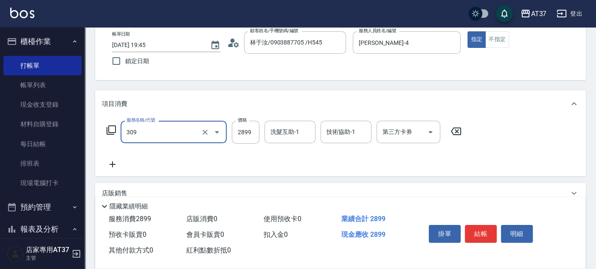
type input "頂級離子餐(309)"
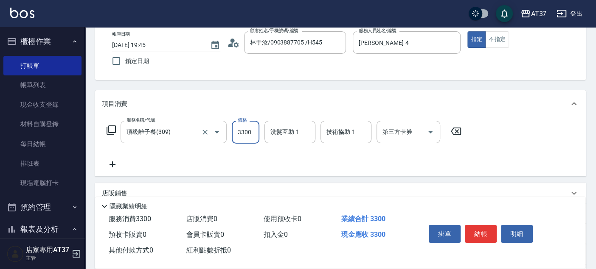
type input "3300"
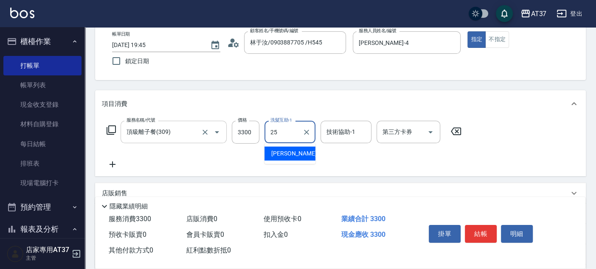
type input "子筠-25"
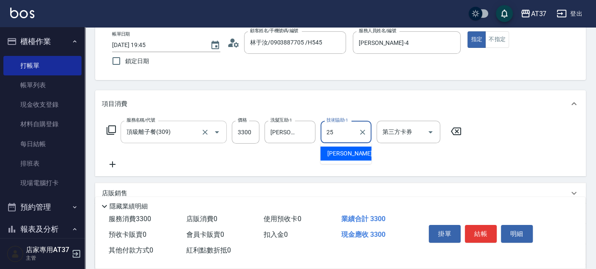
type input "子筠-25"
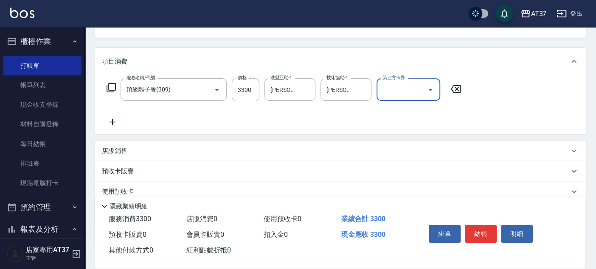
scroll to position [143, 0]
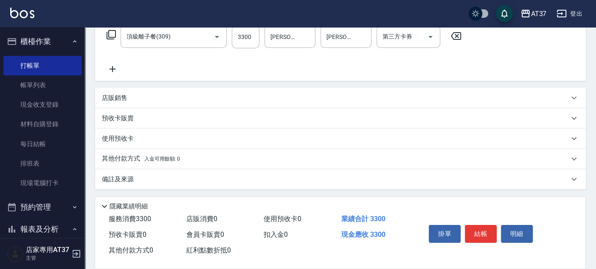
click at [122, 157] on p "其他付款方式 入金可用餘額: 0" at bounding box center [141, 158] width 78 height 9
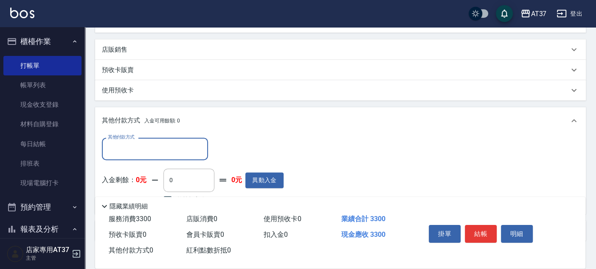
scroll to position [237, 0]
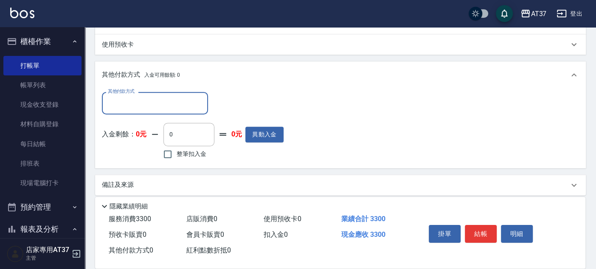
click at [132, 108] on input "其他付款方式" at bounding box center [155, 103] width 98 height 15
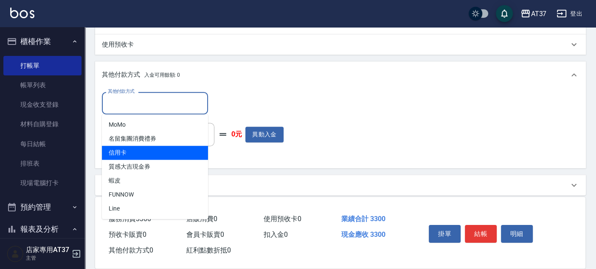
drag, startPoint x: 136, startPoint y: 156, endPoint x: 218, endPoint y: 121, distance: 89.4
click at [136, 155] on span "信用卡" at bounding box center [155, 153] width 106 height 14
type input "信用卡"
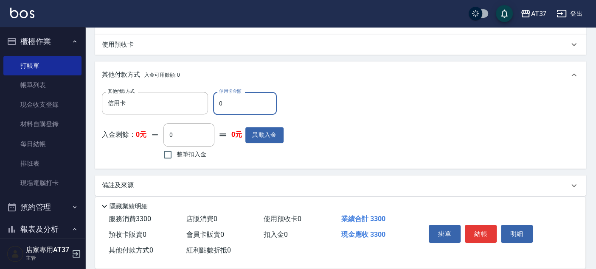
click at [247, 104] on input "0" at bounding box center [245, 103] width 64 height 23
type input "3300"
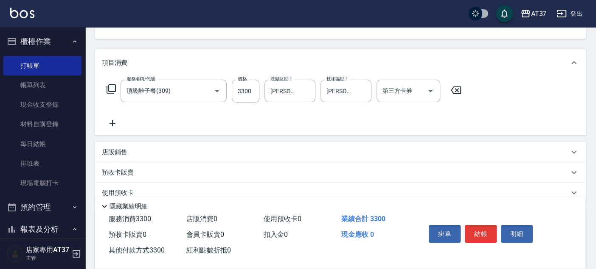
scroll to position [95, 0]
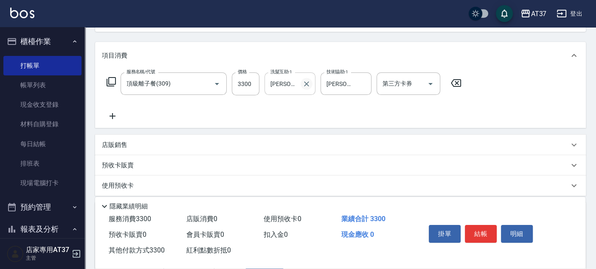
click at [302, 87] on icon "Clear" at bounding box center [306, 84] width 8 height 8
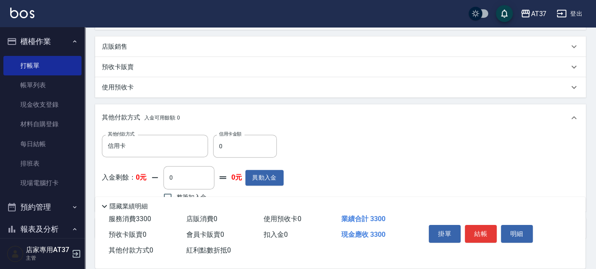
scroll to position [235, 0]
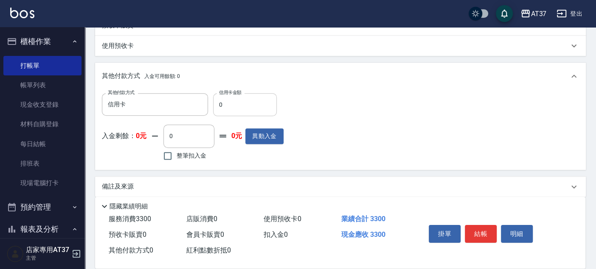
click at [233, 105] on input "0" at bounding box center [245, 104] width 64 height 23
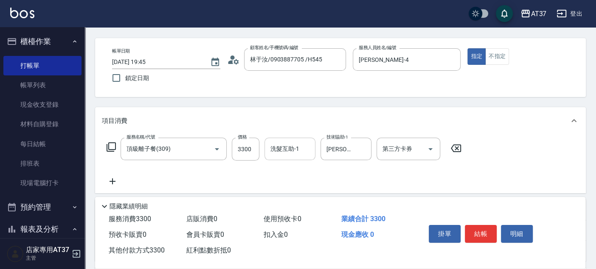
scroll to position [0, 0]
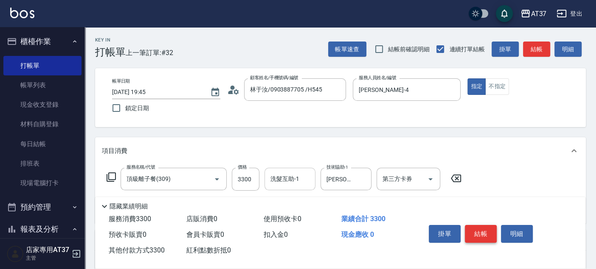
type input "3300"
click at [476, 230] on button "結帳" at bounding box center [481, 234] width 32 height 18
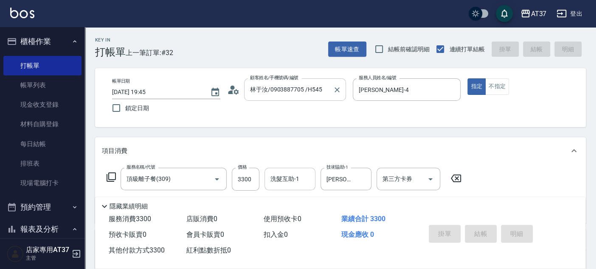
type input "2025/09/14 20:09"
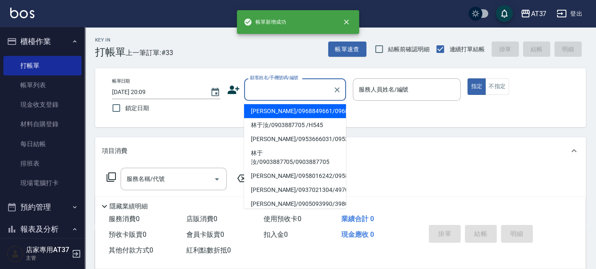
click at [258, 87] on input "顧客姓名/手機號碼/編號" at bounding box center [288, 89] width 81 height 15
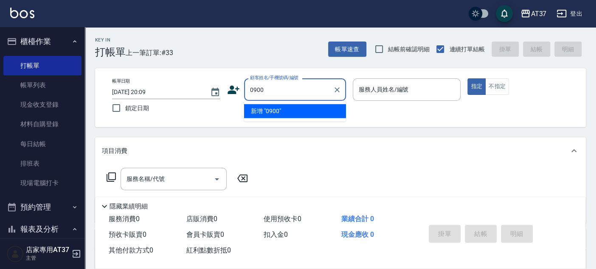
type input "0900"
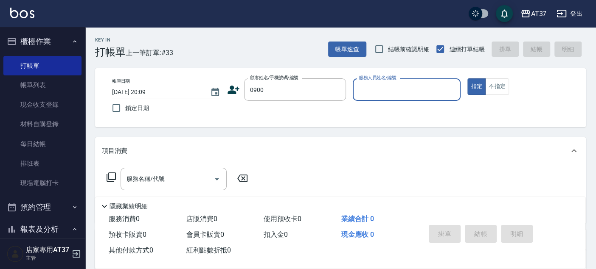
type input "4"
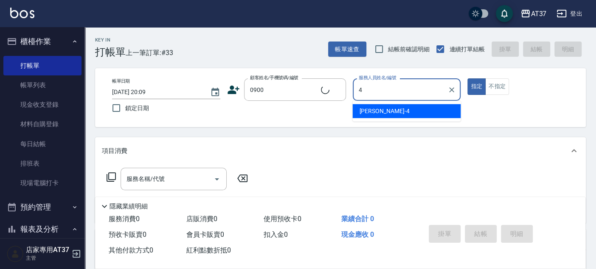
type input "新客人 姓名未設定/0900/null"
type input "4"
type button "true"
type input "Hannah-4"
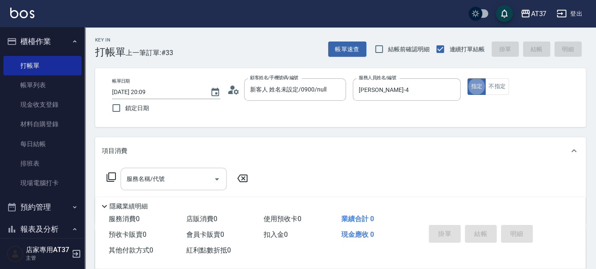
click at [164, 180] on input "服務名稱/代號" at bounding box center [167, 179] width 86 height 15
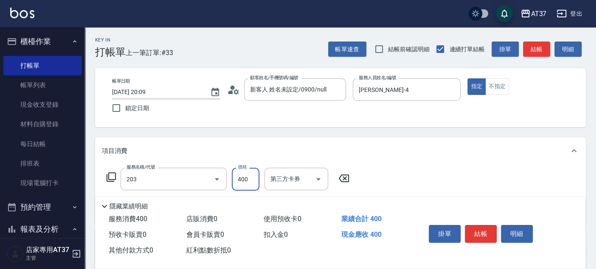
type input "B級洗+剪(203)"
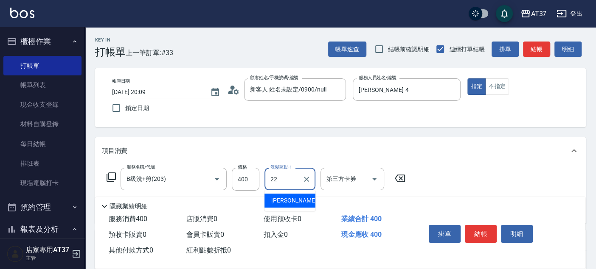
type input "威廉-22"
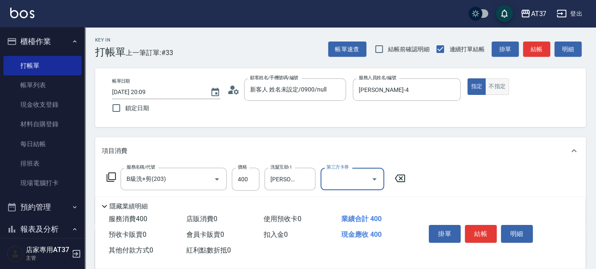
click at [487, 87] on button "不指定" at bounding box center [497, 86] width 24 height 17
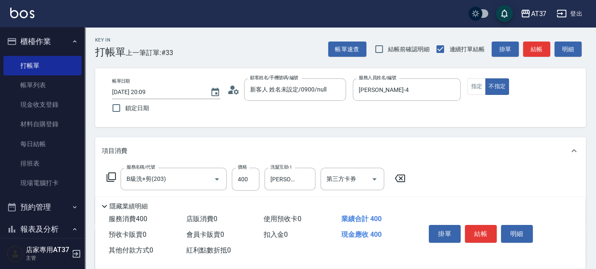
drag, startPoint x: 486, startPoint y: 233, endPoint x: 484, endPoint y: 229, distance: 4.4
click at [486, 233] on button "結帳" at bounding box center [481, 234] width 32 height 18
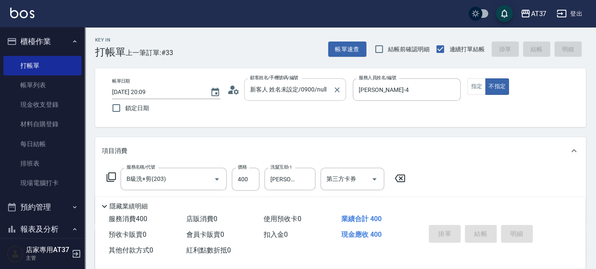
type input "2025/09/14 20:10"
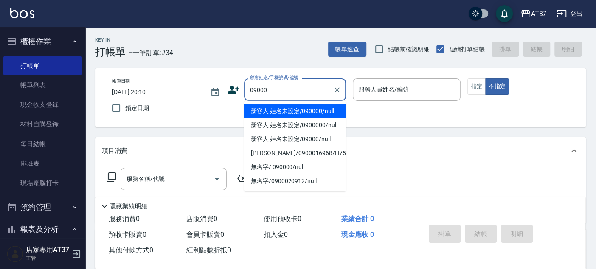
type input "新客人 姓名未設定/090000/null"
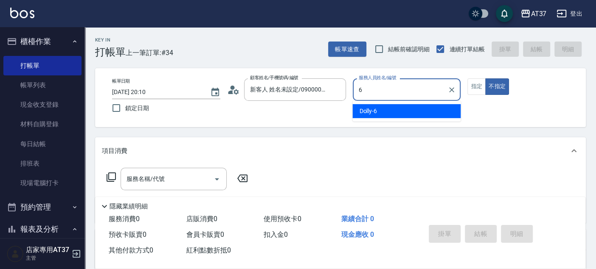
type input "6"
type button "false"
type input "Dolly-6"
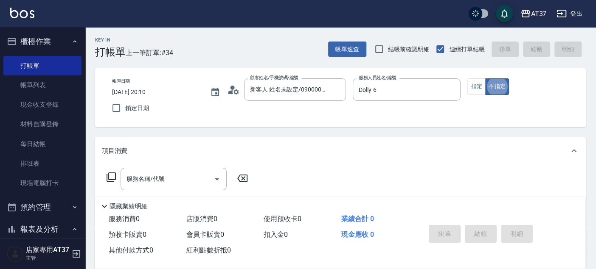
type input "新客人 姓名未設定/09000/null"
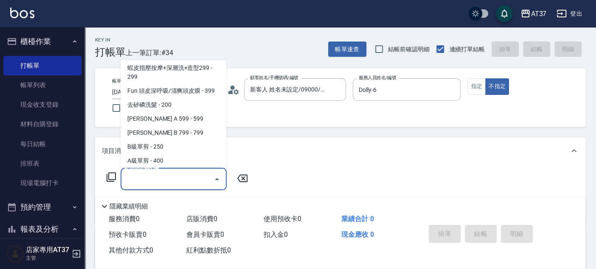
scroll to position [156, 0]
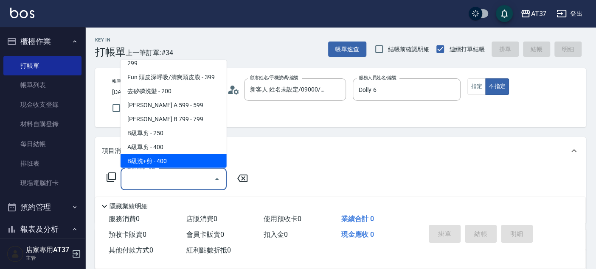
type input "B級洗+剪(203)"
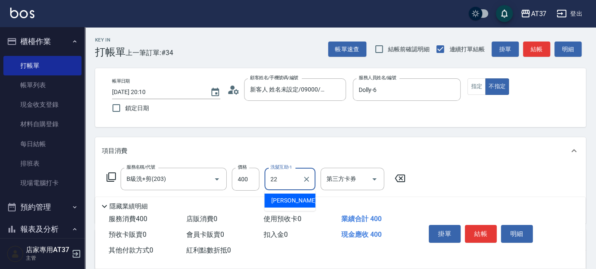
type input "威廉-22"
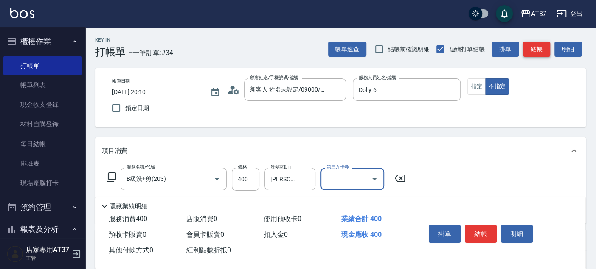
click at [542, 53] on button "結帳" at bounding box center [536, 50] width 27 height 16
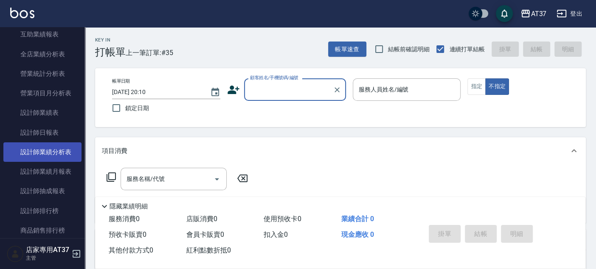
scroll to position [377, 0]
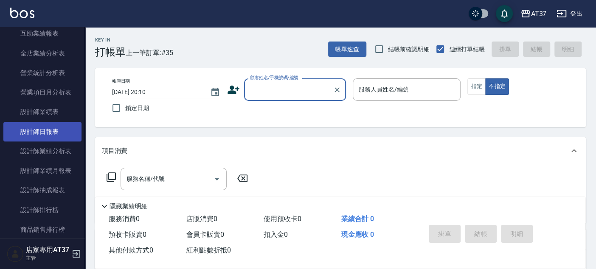
click at [48, 133] on link "設計師日報表" at bounding box center [42, 132] width 78 height 20
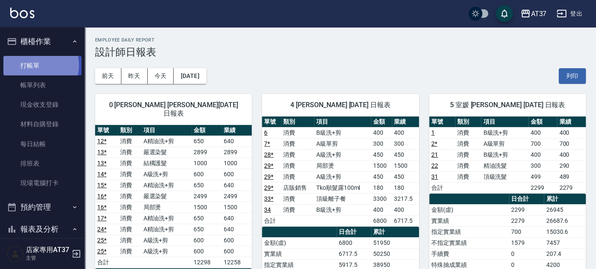
click at [34, 65] on link "打帳單" at bounding box center [42, 66] width 78 height 20
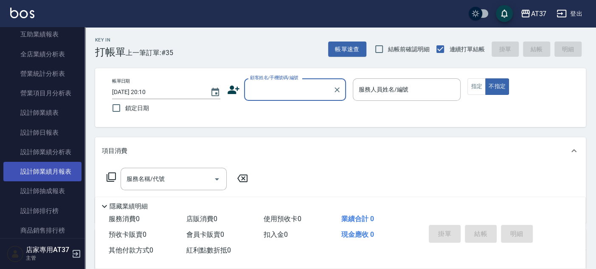
scroll to position [377, 0]
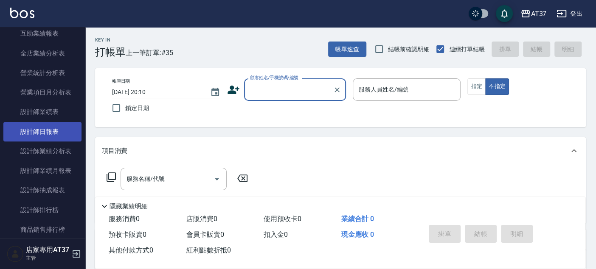
click at [43, 133] on link "設計師日報表" at bounding box center [42, 132] width 78 height 20
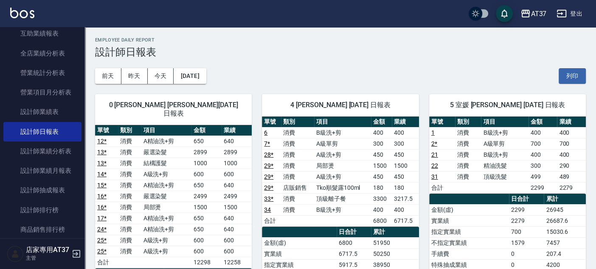
click at [380, 70] on div "前天 昨天 今天 2025/09/14 列印" at bounding box center [340, 76] width 490 height 36
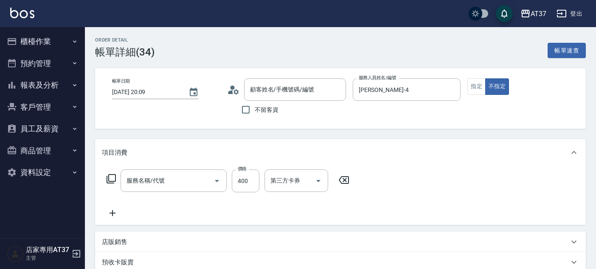
type input "新客人 姓名未設定/0900/null"
type input "B級洗+剪(203)"
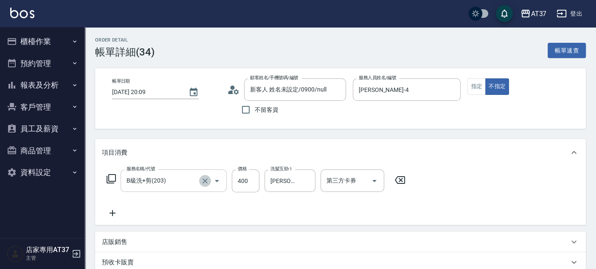
click at [206, 179] on icon "Clear" at bounding box center [204, 181] width 5 height 5
click at [151, 179] on input "服務名稱/代號" at bounding box center [161, 181] width 75 height 15
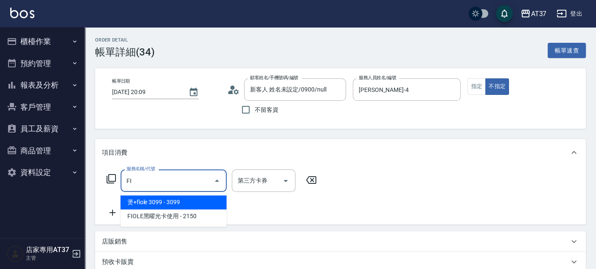
click at [193, 205] on span "燙+fiole 3099 - 3099" at bounding box center [173, 203] width 106 height 14
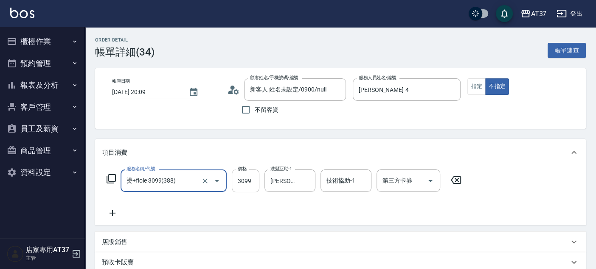
type input "燙+fiole 3099(388)"
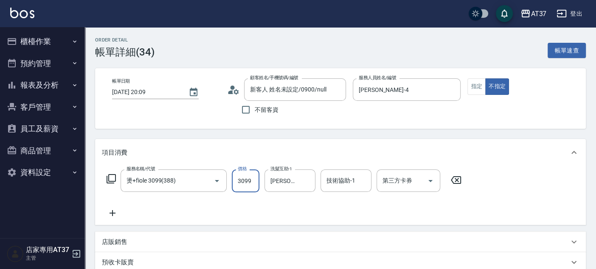
click at [247, 182] on input "3099" at bounding box center [246, 181] width 28 height 23
type input "2500"
click at [336, 179] on input "技術協助-1" at bounding box center [345, 181] width 43 height 15
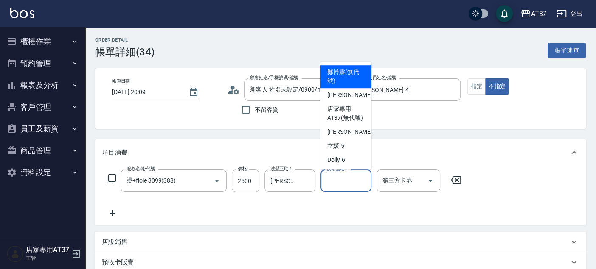
type input "2"
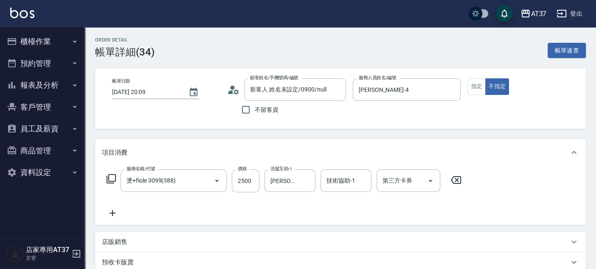
click at [479, 133] on div "Order detail 帳單詳細 (34) 帳單速查 帳單日期 2025/09/14 20:09 顧客姓名/手機號碼/編號 新客人 姓名未設定/0900/n…" at bounding box center [340, 234] width 511 height 415
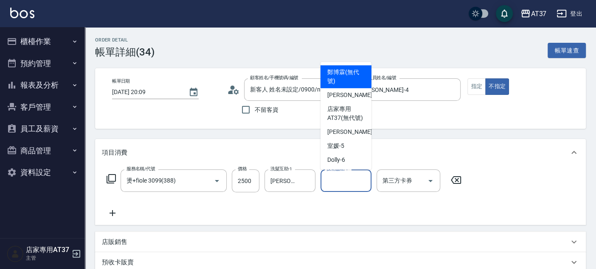
click at [344, 184] on input "技術協助-1" at bounding box center [345, 181] width 43 height 15
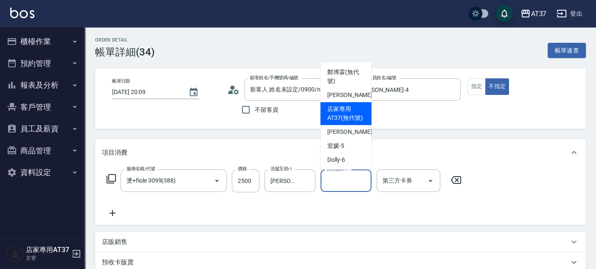
click at [426, 137] on div "Order detail 帳單詳細 (34) 帳單速查 帳單日期 2025/09/14 20:09 顧客姓名/手機號碼/編號 新客人 姓名未設定/0900/n…" at bounding box center [340, 234] width 511 height 415
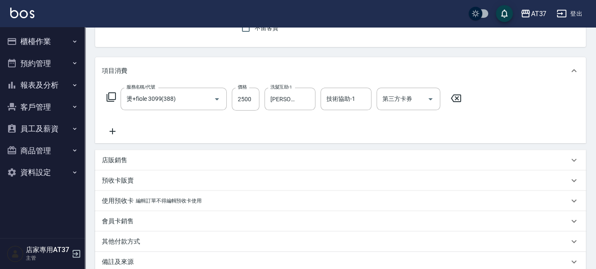
scroll to position [175, 0]
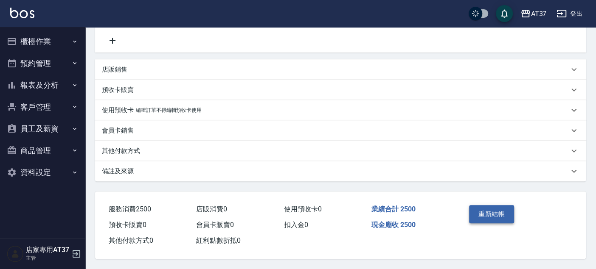
click at [490, 211] on button "重新結帳" at bounding box center [491, 214] width 45 height 18
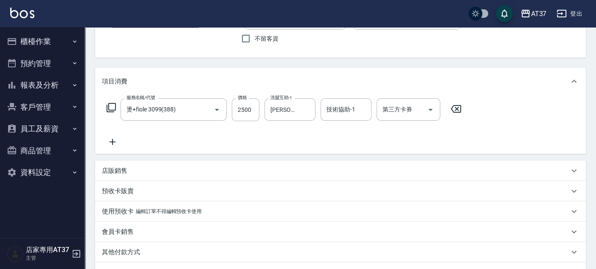
scroll to position [0, 0]
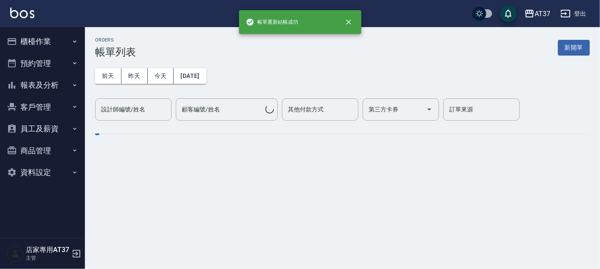
click at [50, 84] on button "報表及分析" at bounding box center [42, 85] width 78 height 22
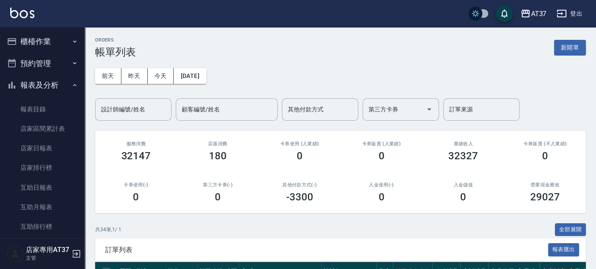
click at [57, 36] on button "櫃檯作業" at bounding box center [42, 42] width 78 height 22
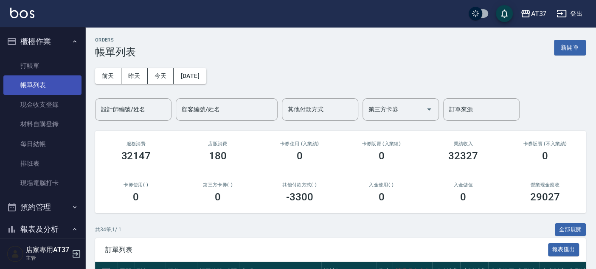
click at [45, 84] on link "帳單列表" at bounding box center [42, 86] width 78 height 20
click at [62, 91] on link "帳單列表" at bounding box center [42, 86] width 78 height 20
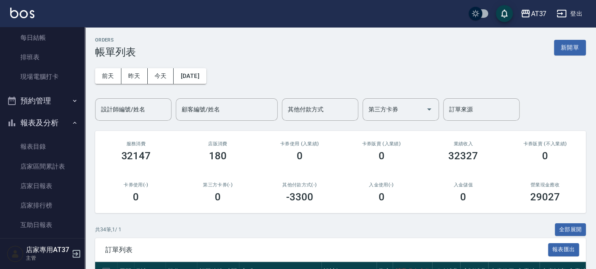
scroll to position [94, 0]
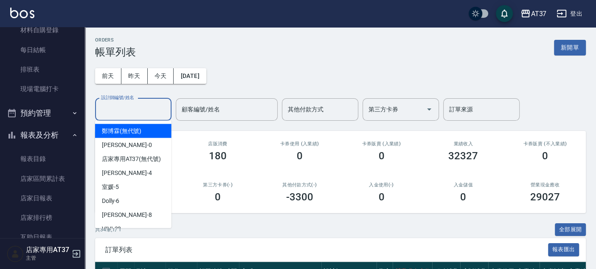
click at [105, 106] on input "設計師編號/姓名" at bounding box center [133, 109] width 69 height 15
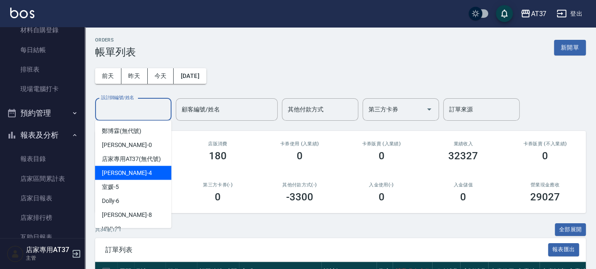
click at [119, 177] on span "Hannah -4" at bounding box center [127, 172] width 50 height 9
type input "Hannah-4"
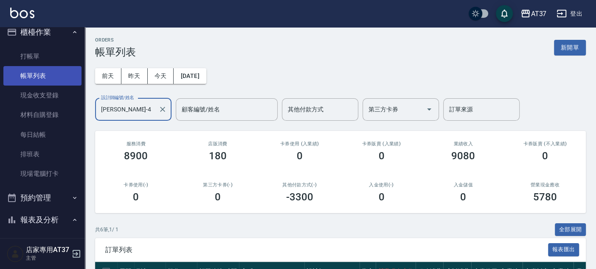
scroll to position [0, 0]
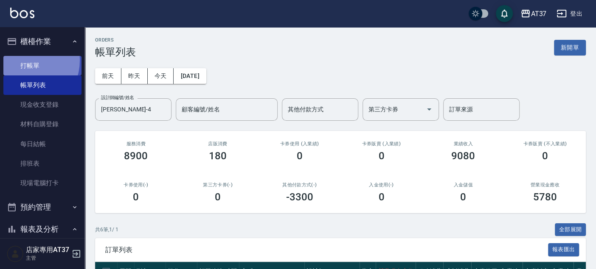
click at [24, 60] on link "打帳單" at bounding box center [42, 66] width 78 height 20
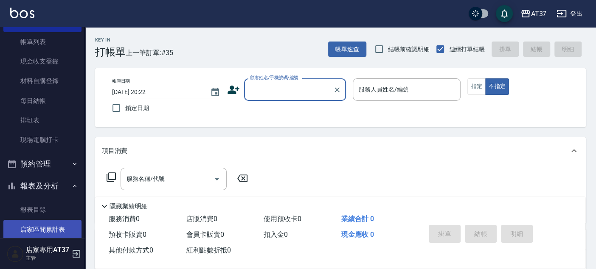
scroll to position [94, 0]
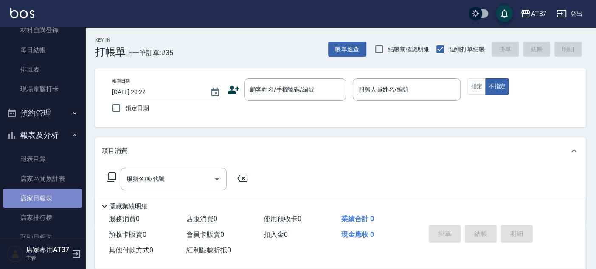
click at [55, 192] on link "店家日報表" at bounding box center [42, 199] width 78 height 20
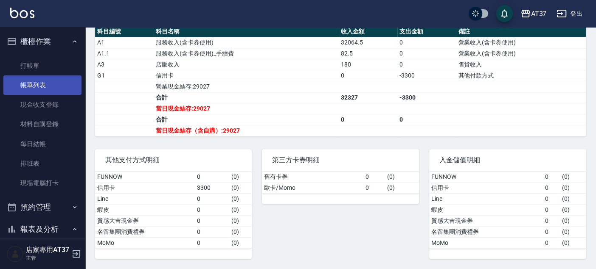
click at [56, 91] on link "帳單列表" at bounding box center [42, 86] width 78 height 20
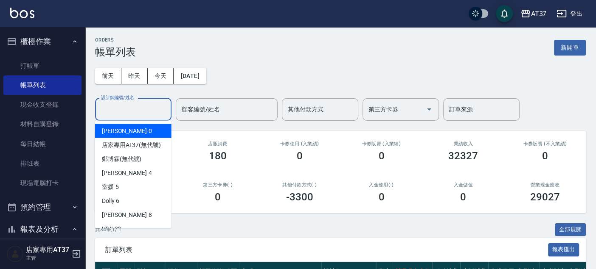
click at [126, 107] on input "設計師編號/姓名" at bounding box center [133, 109] width 69 height 15
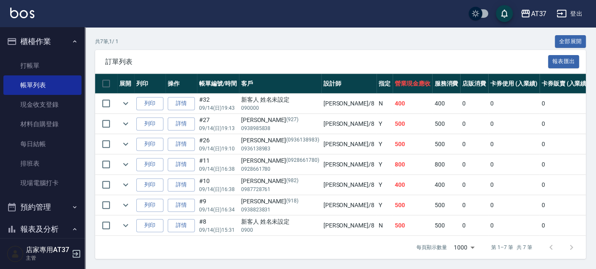
scroll to position [193, 0]
type input "Peggy-8"
click at [183, 101] on link "詳情" at bounding box center [181, 103] width 27 height 13
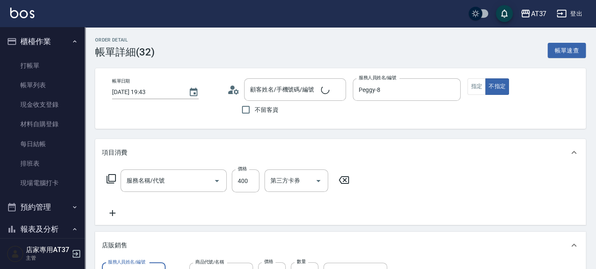
type input "2025/09/14 19:43"
type input "Peggy-8"
type input "新客人 姓名未設定/090000/null"
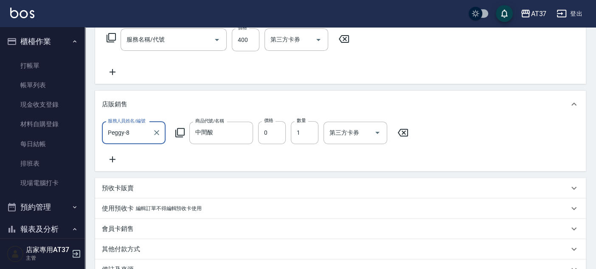
type input "B級洗+剪(203)"
click at [228, 132] on input "中間酸" at bounding box center [214, 133] width 43 height 15
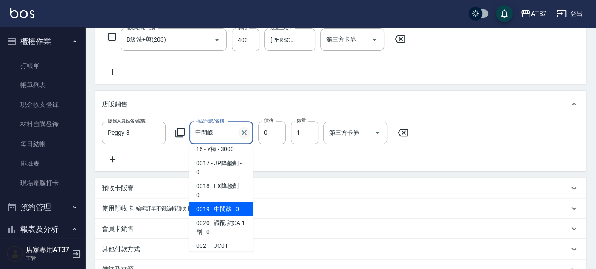
click at [242, 133] on icon "Clear" at bounding box center [244, 133] width 8 height 8
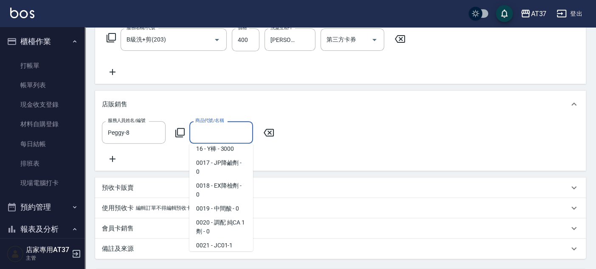
scroll to position [3, 0]
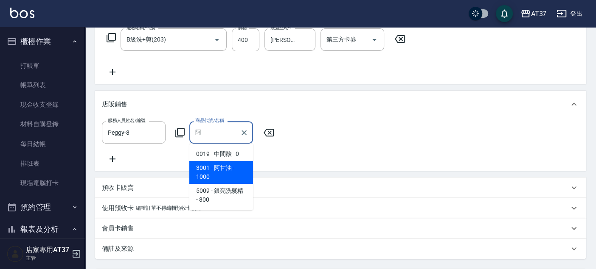
click at [230, 161] on span "3001 - 阿甘油 - 1000" at bounding box center [221, 172] width 64 height 23
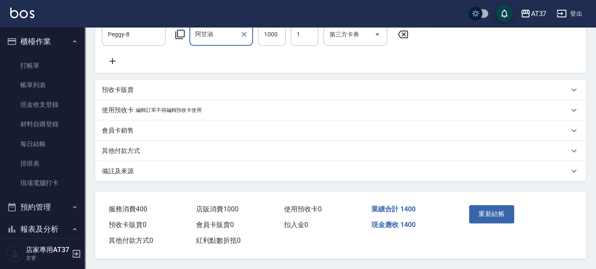
scroll to position [249, 0]
type input "阿甘油"
click at [484, 207] on button "重新結帳" at bounding box center [491, 214] width 45 height 18
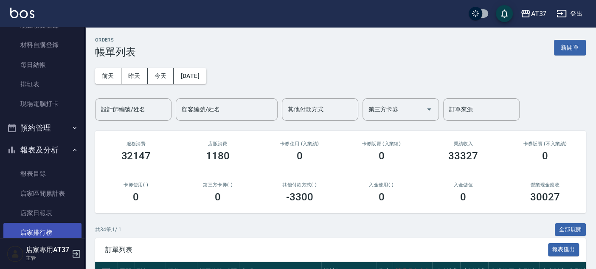
scroll to position [94, 0]
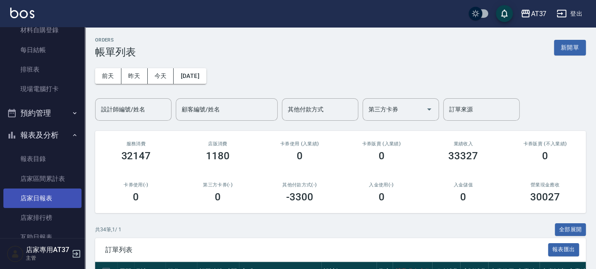
click at [49, 199] on link "店家日報表" at bounding box center [42, 199] width 78 height 20
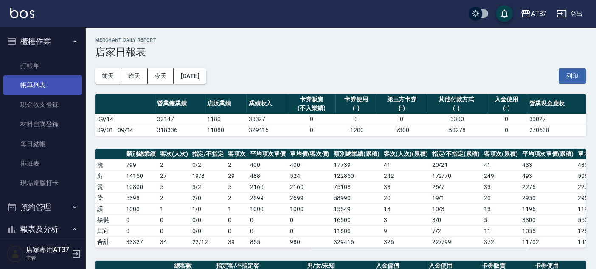
click at [48, 84] on link "帳單列表" at bounding box center [42, 86] width 78 height 20
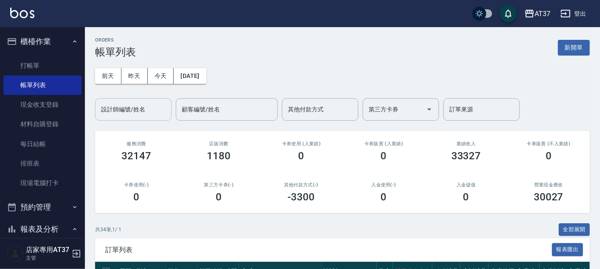
click at [127, 105] on div "設計師編號/姓名 設計師編號/姓名" at bounding box center [133, 109] width 76 height 22
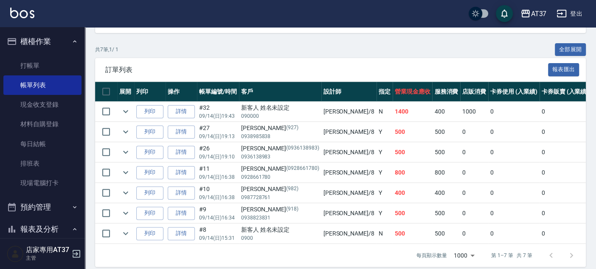
scroll to position [188, 0]
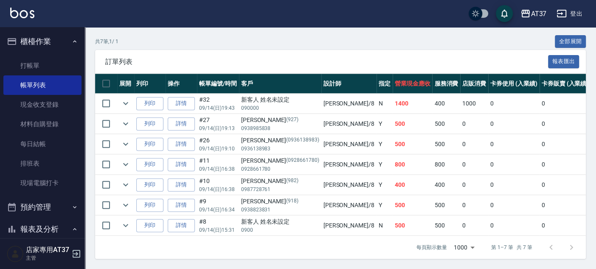
type input "Peggy-8"
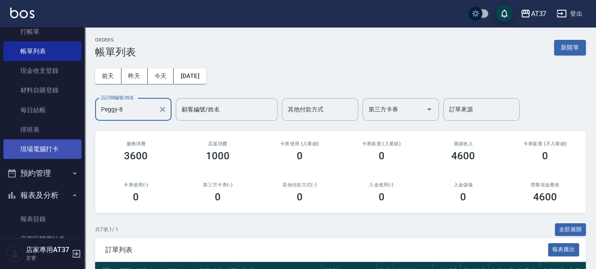
scroll to position [94, 0]
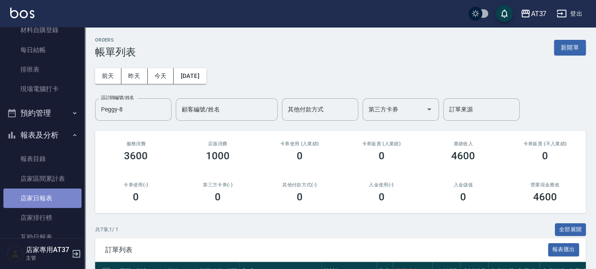
click at [57, 189] on link "店家日報表" at bounding box center [42, 199] width 78 height 20
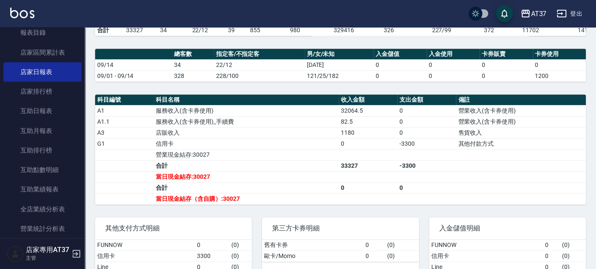
scroll to position [283, 0]
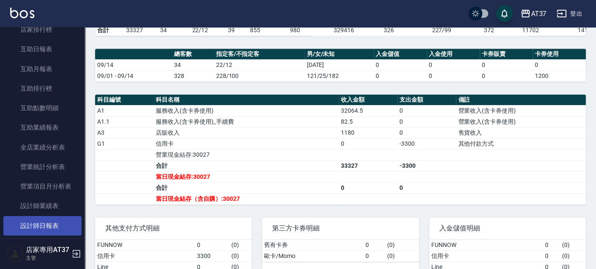
click at [54, 225] on link "設計師日報表" at bounding box center [42, 226] width 78 height 20
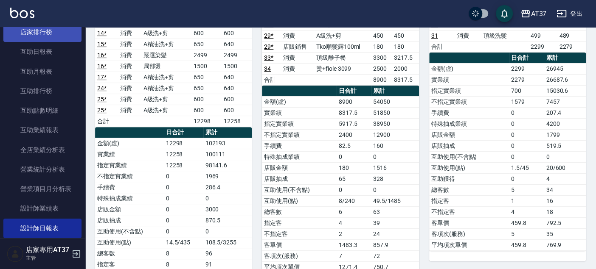
scroll to position [283, 0]
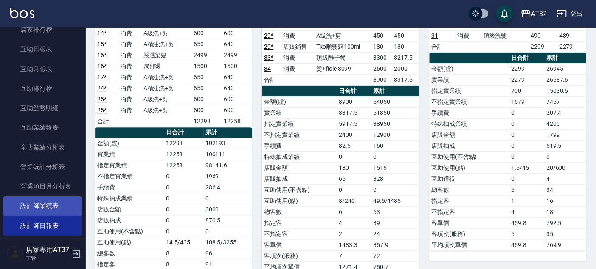
click at [60, 203] on link "設計師業績表" at bounding box center [42, 206] width 78 height 20
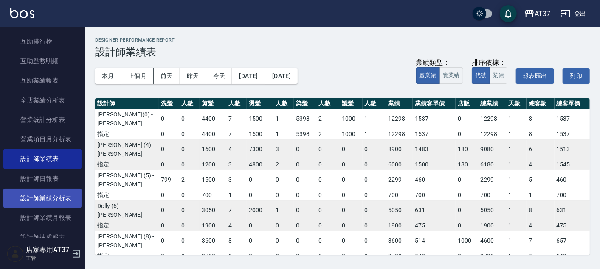
scroll to position [377, 0]
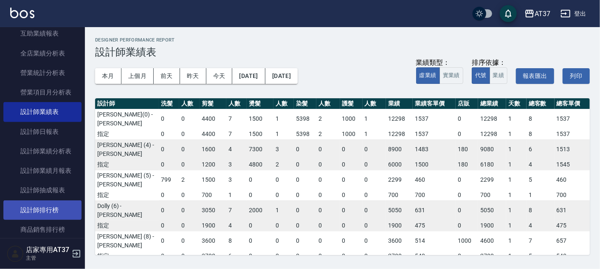
click at [60, 211] on link "設計師排行榜" at bounding box center [42, 211] width 78 height 20
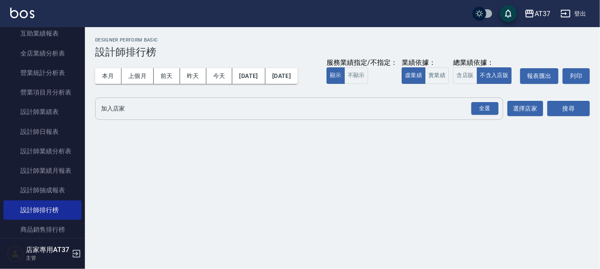
click at [140, 106] on input "加入店家" at bounding box center [292, 108] width 387 height 15
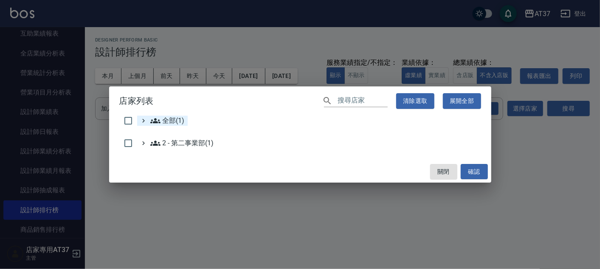
drag, startPoint x: 130, startPoint y: 121, endPoint x: 144, endPoint y: 120, distance: 14.1
click at [130, 121] on input "checkbox" at bounding box center [128, 121] width 18 height 18
checkbox input "true"
click at [477, 176] on button "確認" at bounding box center [473, 172] width 27 height 16
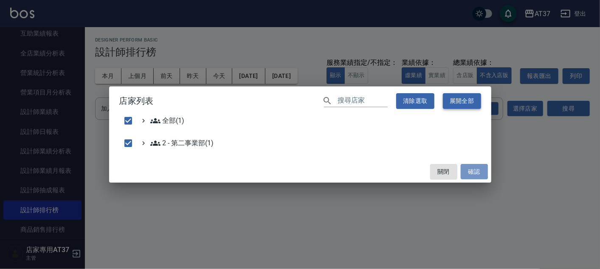
checkbox input "false"
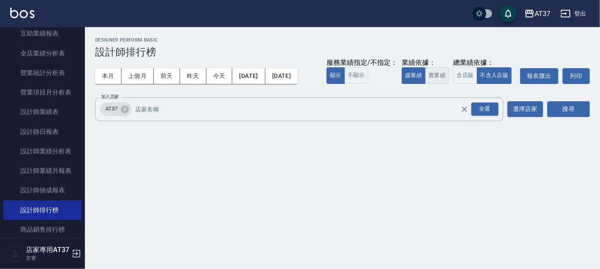
click at [443, 78] on button "實業績" at bounding box center [437, 75] width 24 height 17
click at [558, 105] on button "搜尋" at bounding box center [568, 109] width 42 height 16
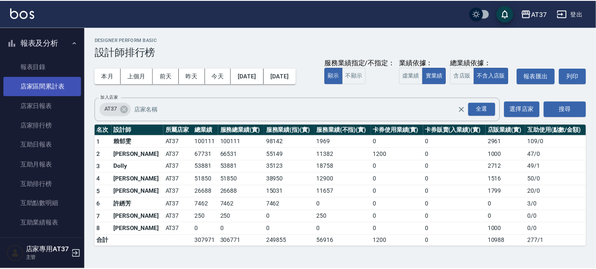
scroll to position [141, 0]
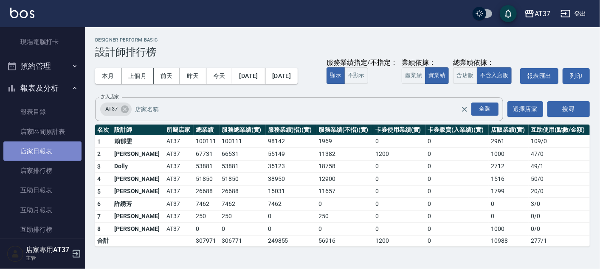
click at [45, 148] on link "店家日報表" at bounding box center [42, 152] width 78 height 20
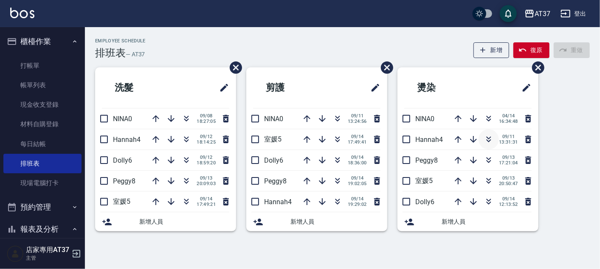
click at [486, 140] on icon "button" at bounding box center [488, 141] width 5 height 3
